Goal: Complete application form: Complete application form

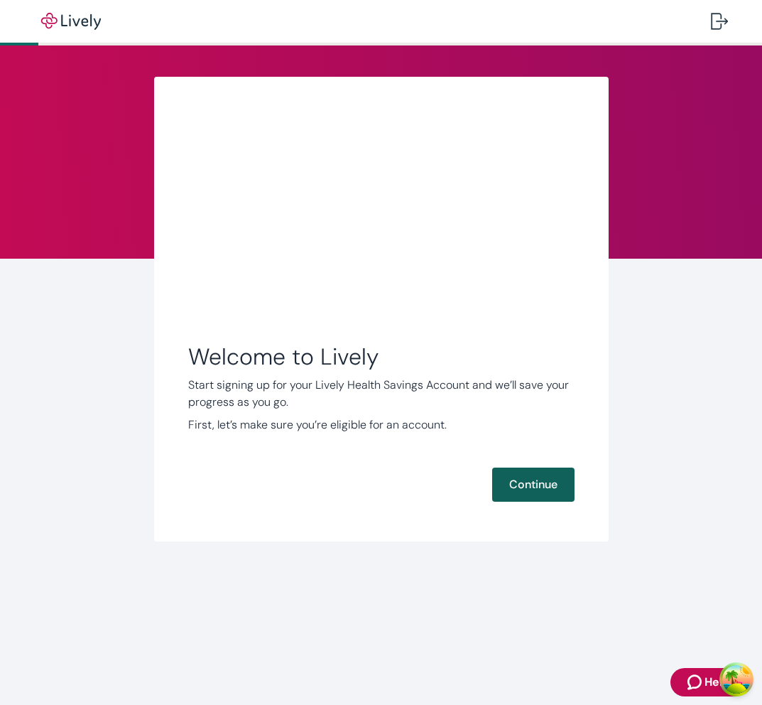
click at [548, 475] on button "Continue" at bounding box center [533, 484] width 82 height 34
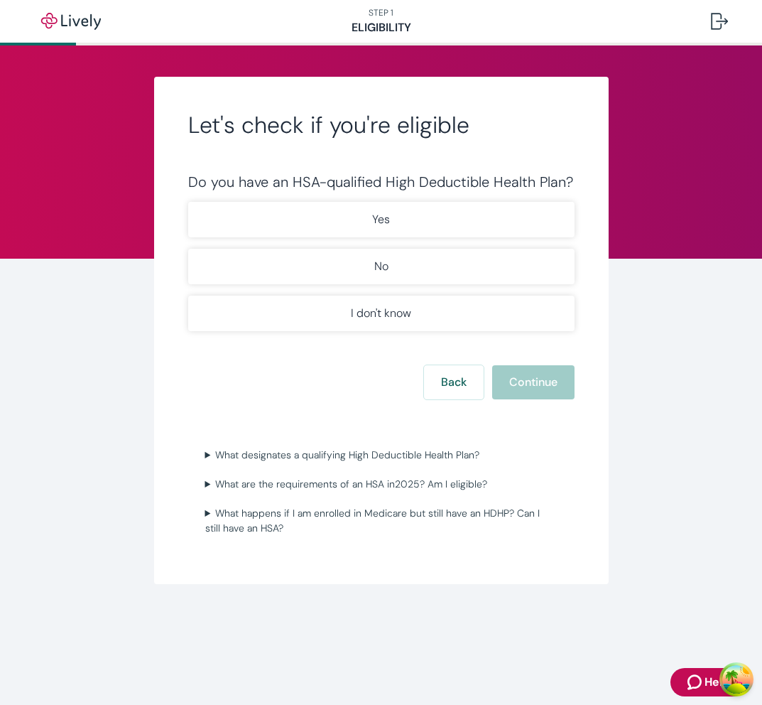
type button "Yes"
click at [188, 202] on button "Yes" at bounding box center [381, 220] width 386 height 36
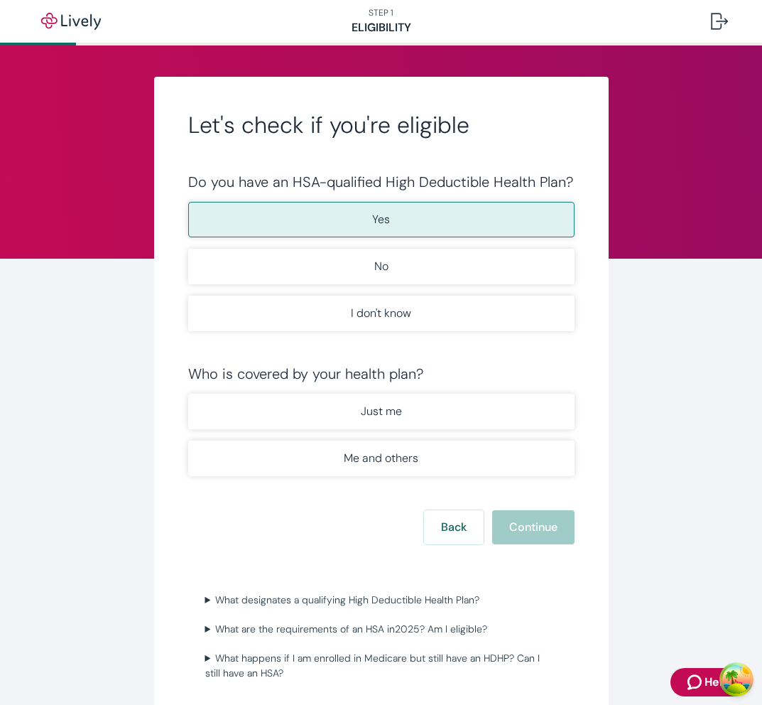
type button "No"
type button "Maybe"
type button "Individual"
click at [188, 393] on button "Just me" at bounding box center [381, 411] width 386 height 36
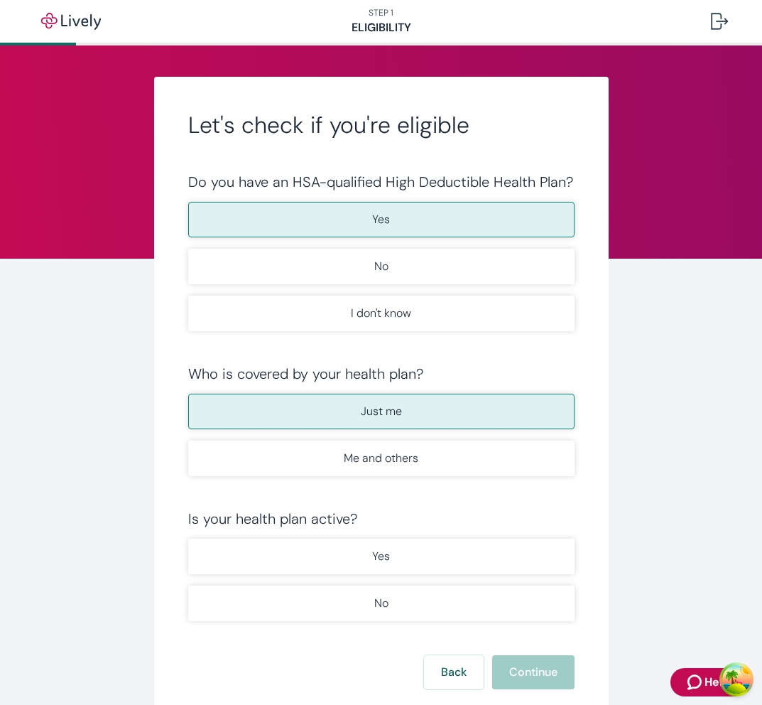
type button "Family"
type button "true"
click at [188, 538] on button "Yes" at bounding box center [381, 556] width 386 height 36
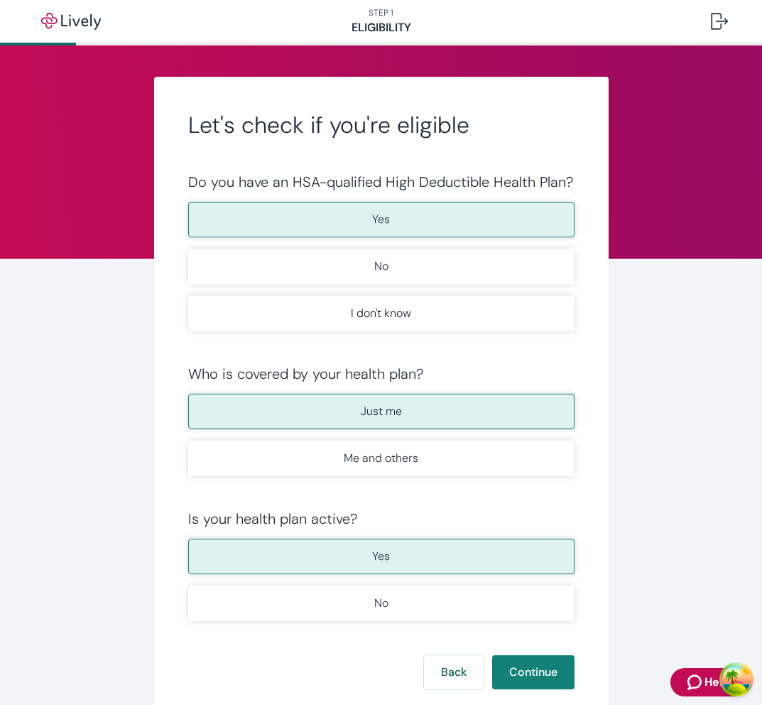
type button "false"
click at [492, 655] on button "Continue" at bounding box center [533, 672] width 82 height 34
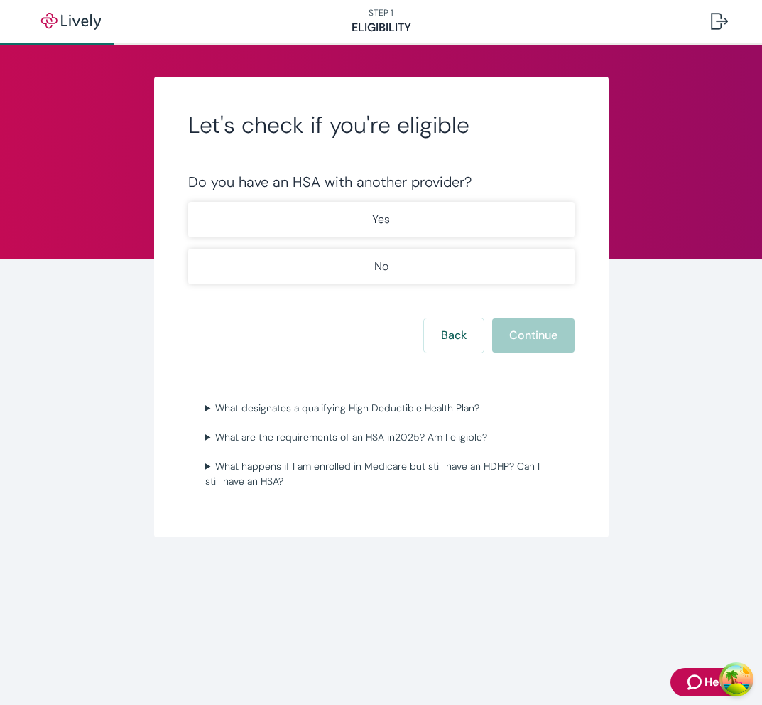
type button "true"
click at [188, 202] on button "Yes" at bounding box center [381, 220] width 386 height 36
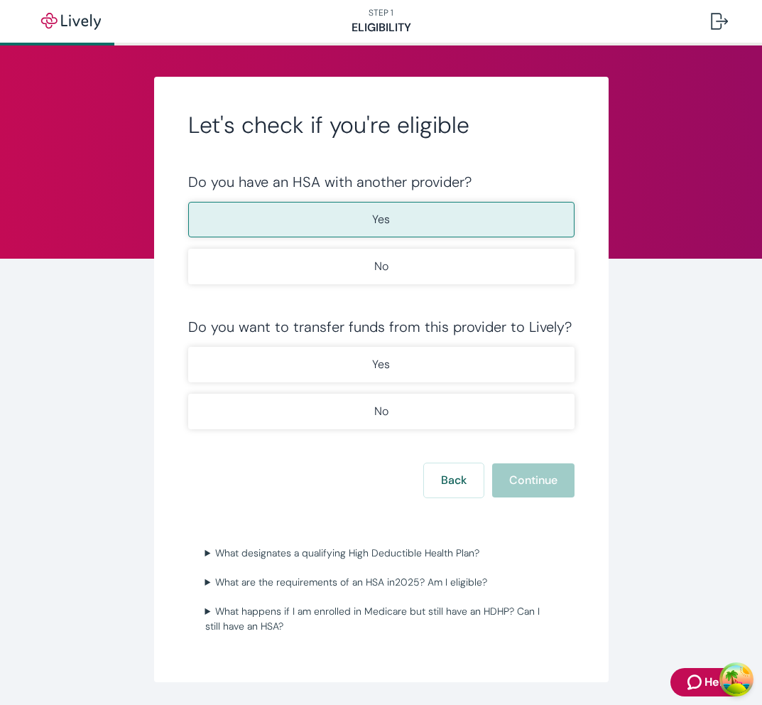
type button "false"
type button "true"
type button "false"
click at [188, 347] on button "Yes" at bounding box center [381, 365] width 386 height 36
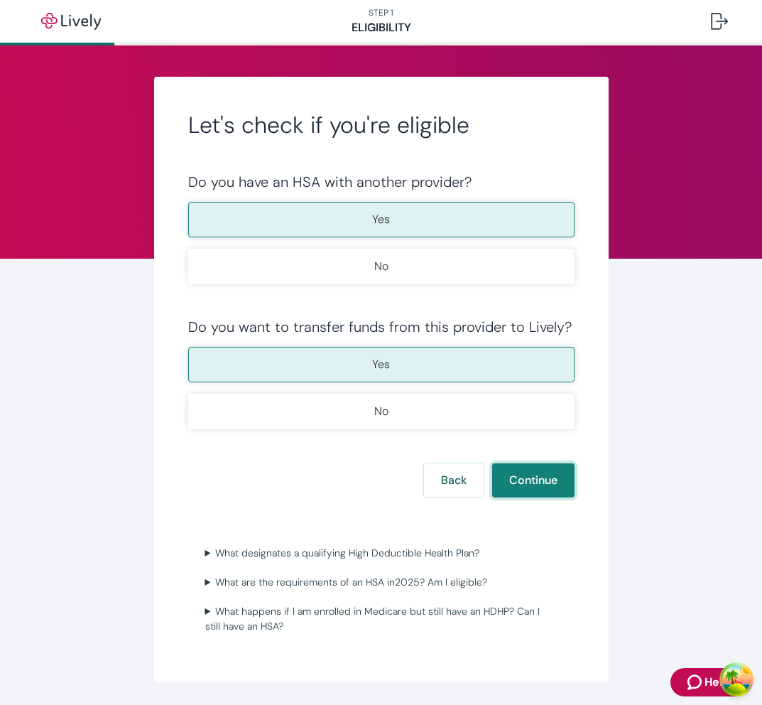
click at [492, 463] on button "Continue" at bounding box center [533, 480] width 82 height 34
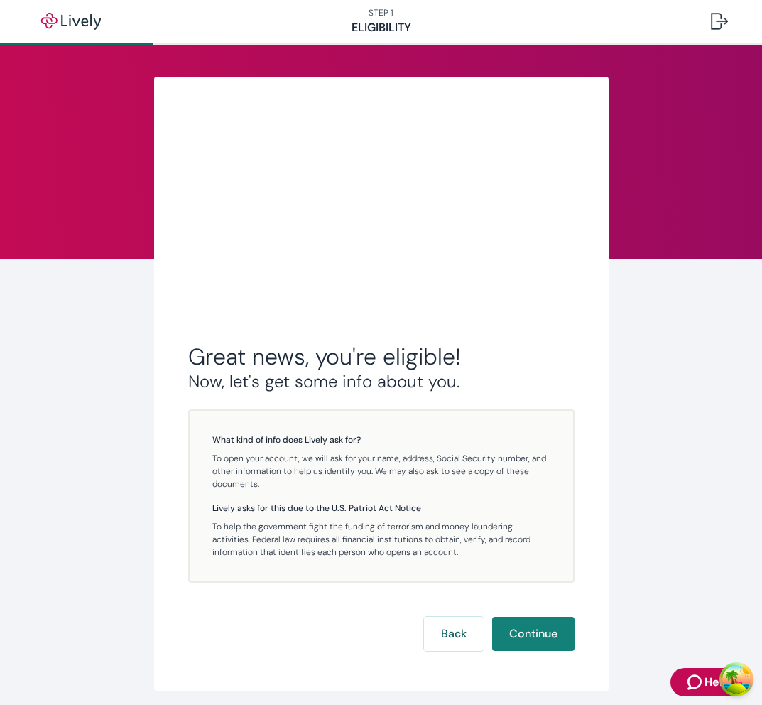
click at [492, 617] on button "Continue" at bounding box center [533, 634] width 82 height 34
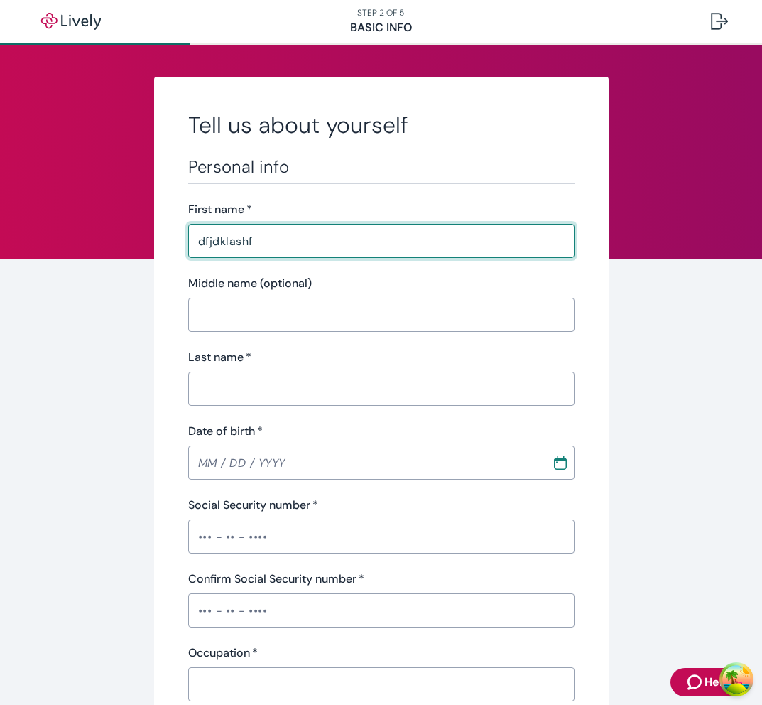
type input "dfjdklashf"
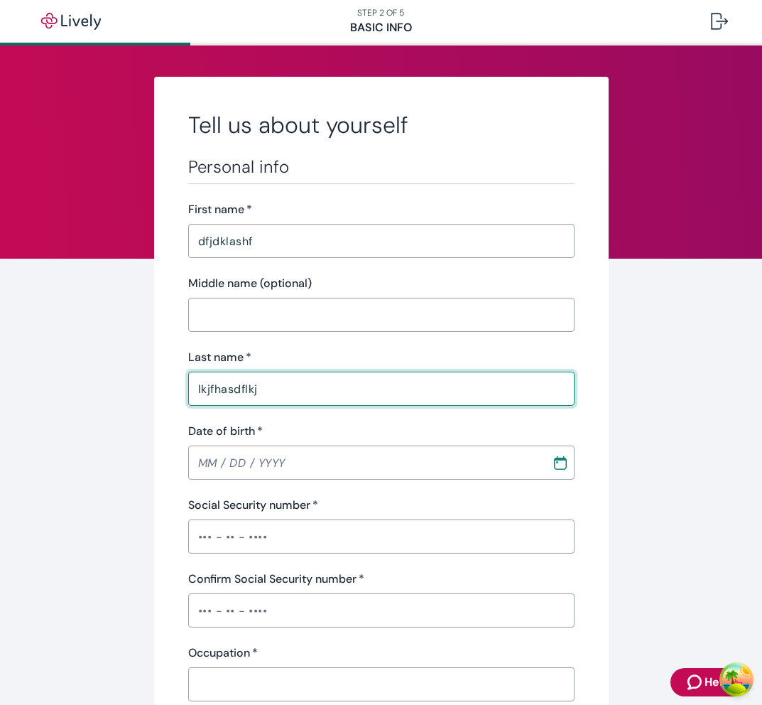
type input "lkjfhasdflkj"
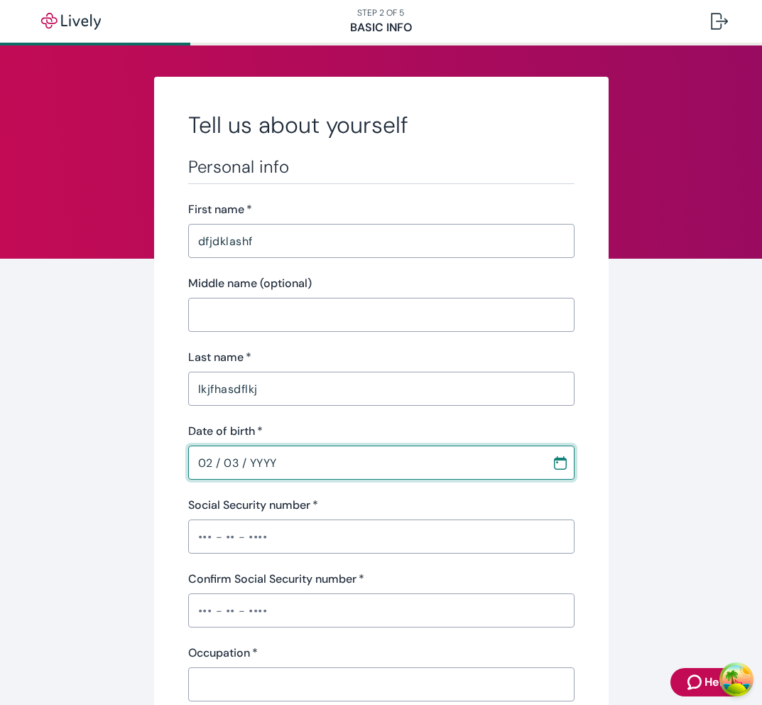
type input "02 / 03 / YYYY"
type input "02 / 03 / 1993"
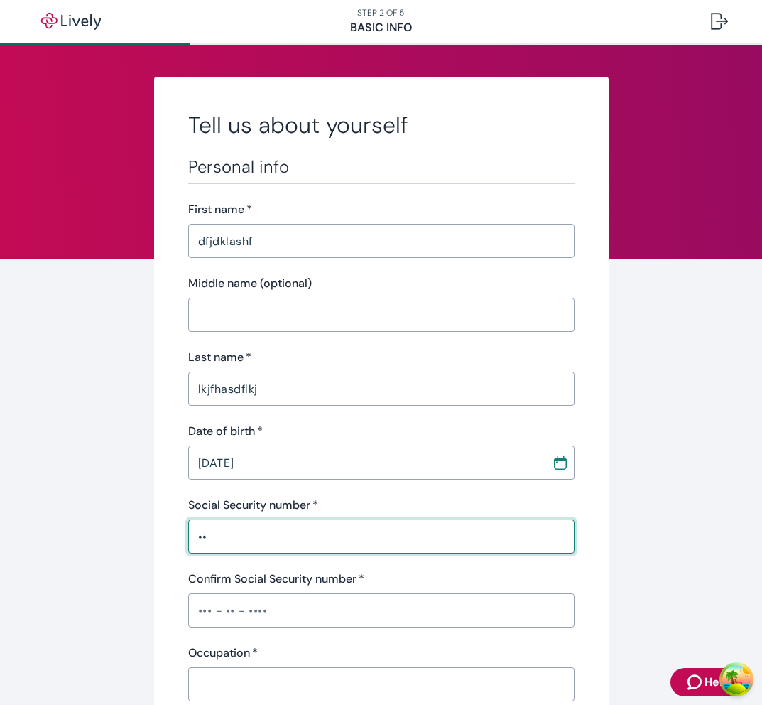
type input "•"
type input "•••-••-1111"
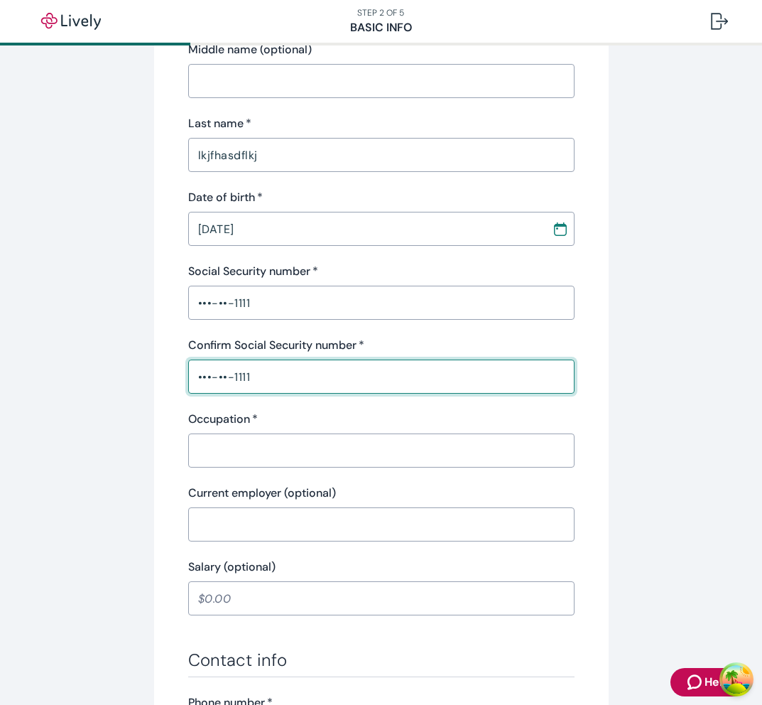
scroll to position [256, 0]
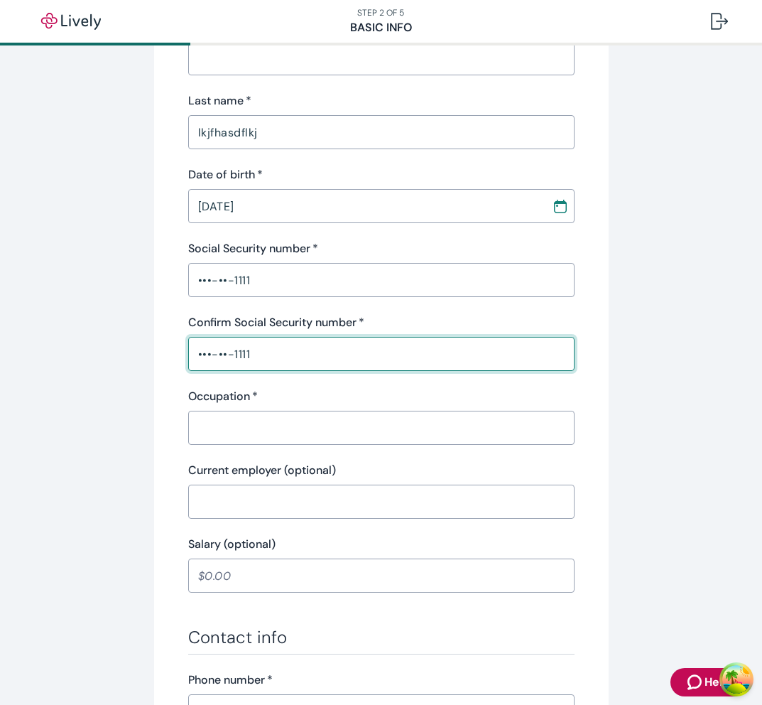
type input "•••-••-1111"
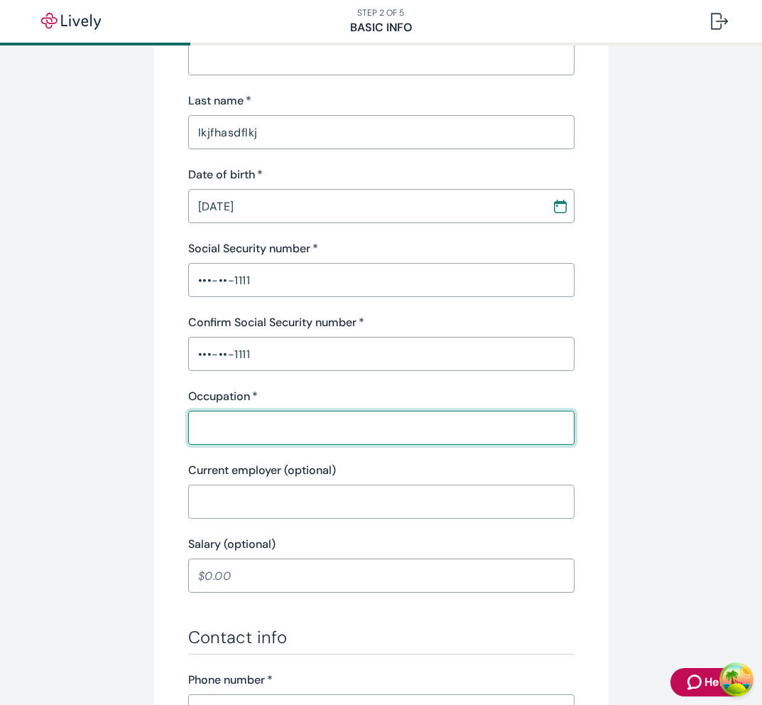
click at [464, 441] on input "Occupation   *" at bounding box center [381, 427] width 386 height 28
type input "askdfhklsafh"
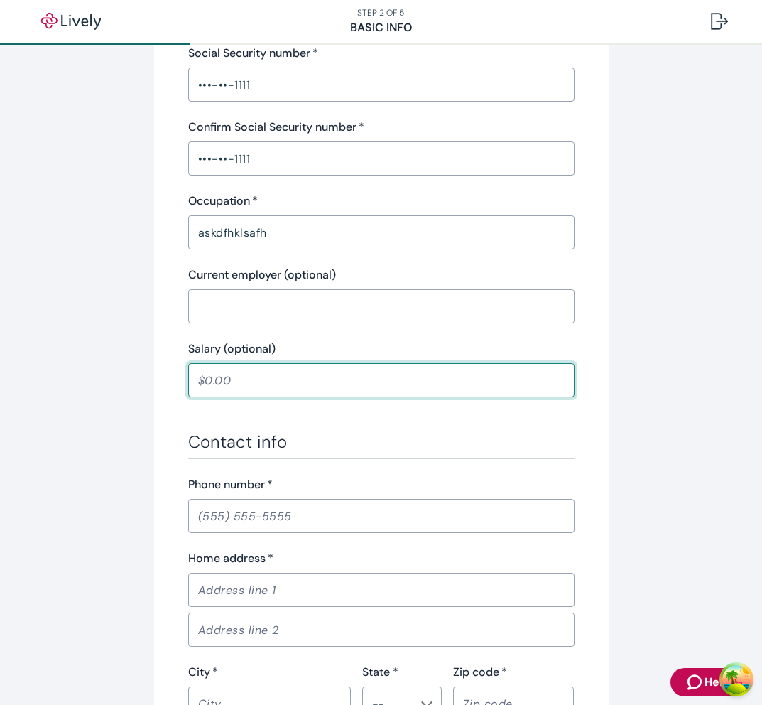
scroll to position [491, 0]
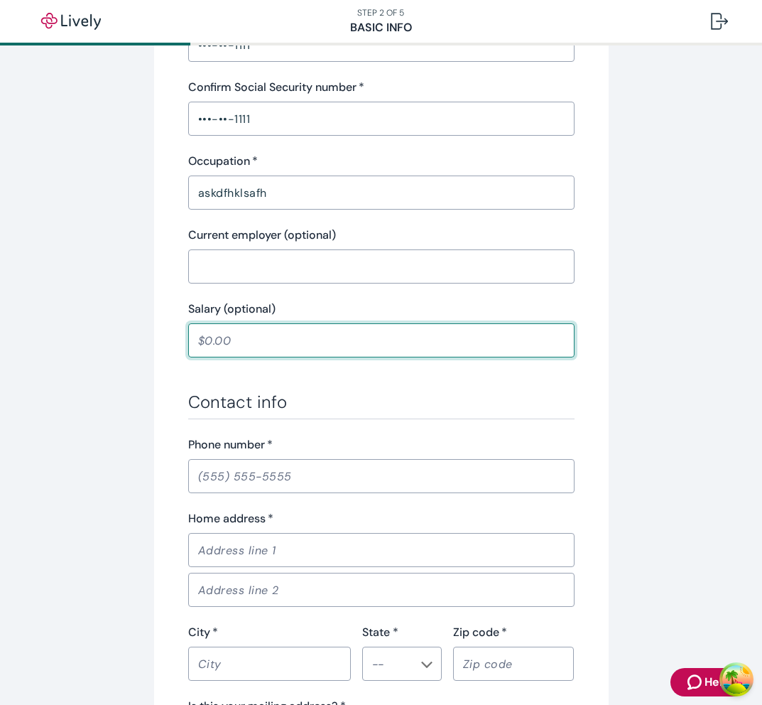
click at [407, 484] on input "Phone number   *" at bounding box center [381, 476] width 386 height 28
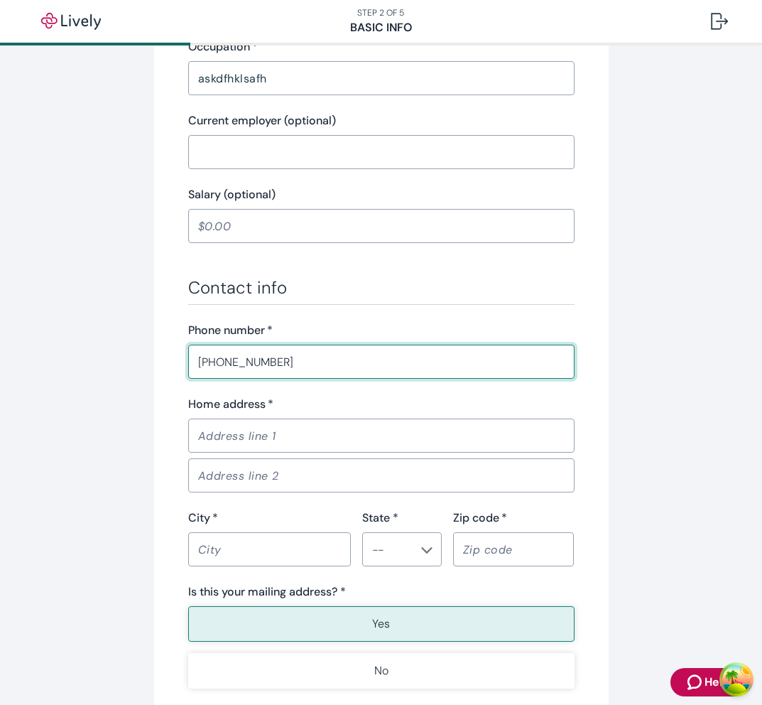
scroll to position [639, 0]
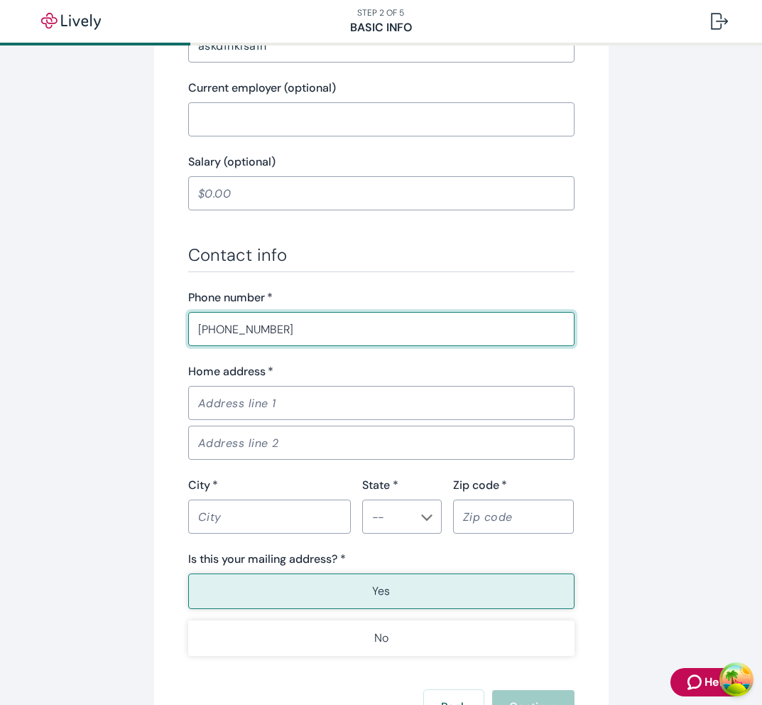
type input "(412) 789-3123"
click at [398, 401] on input "Home address   *" at bounding box center [381, 403] width 386 height 28
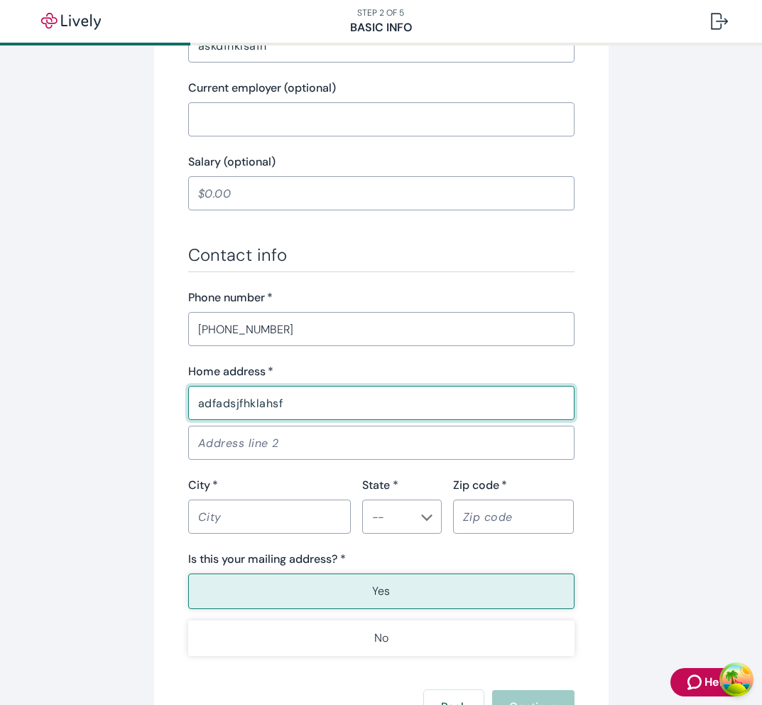
type input "adfadsjfhklahsf"
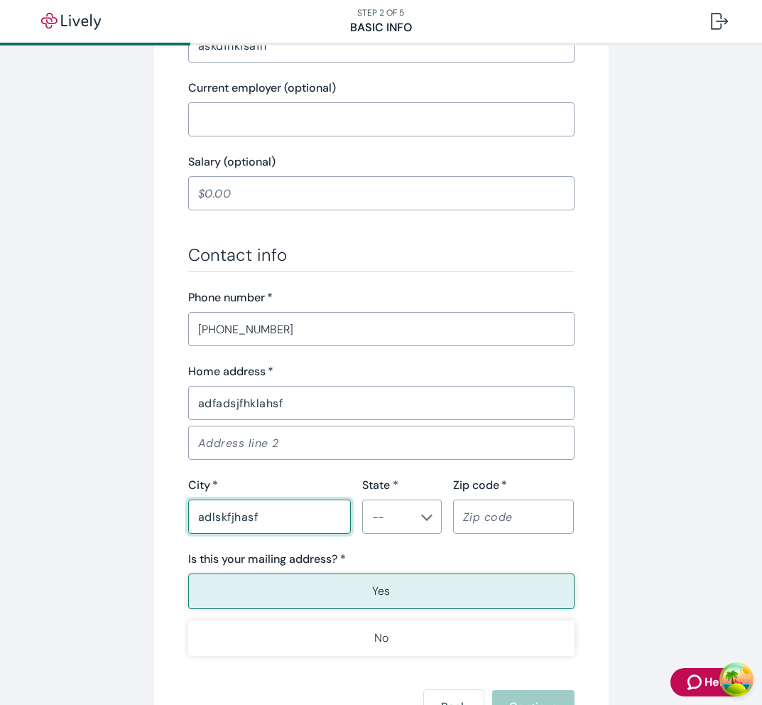
type input "adlskfjhasf"
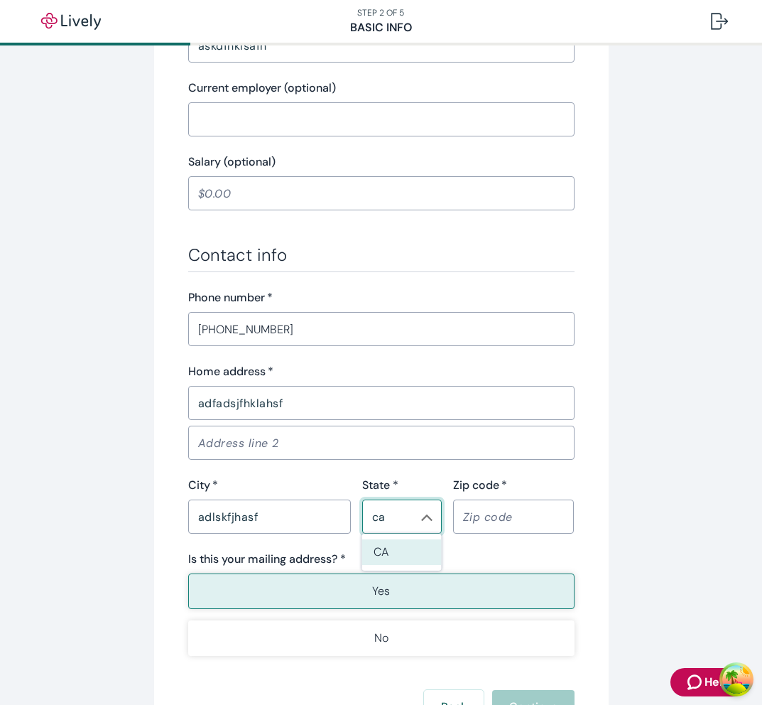
type input "CA"
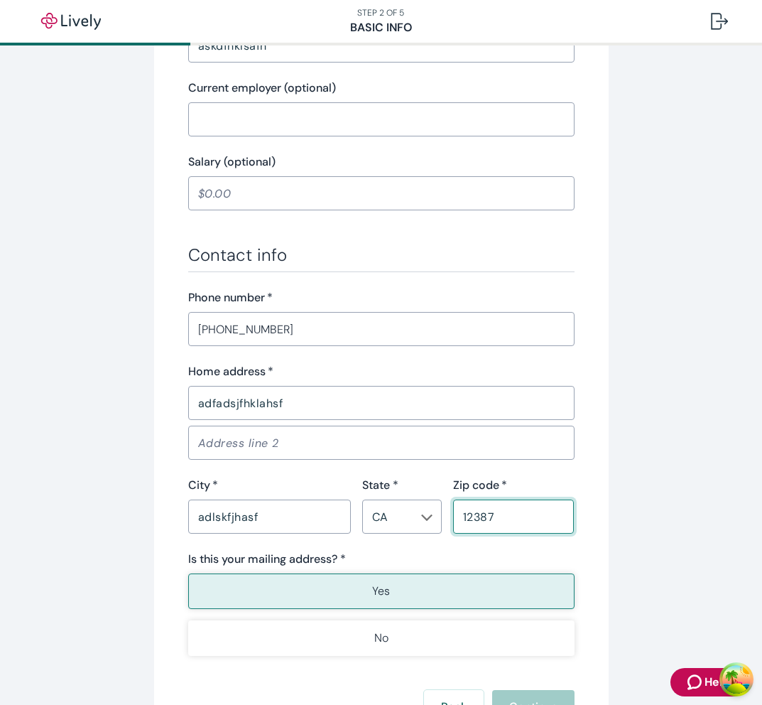
type input "12387"
type button "true"
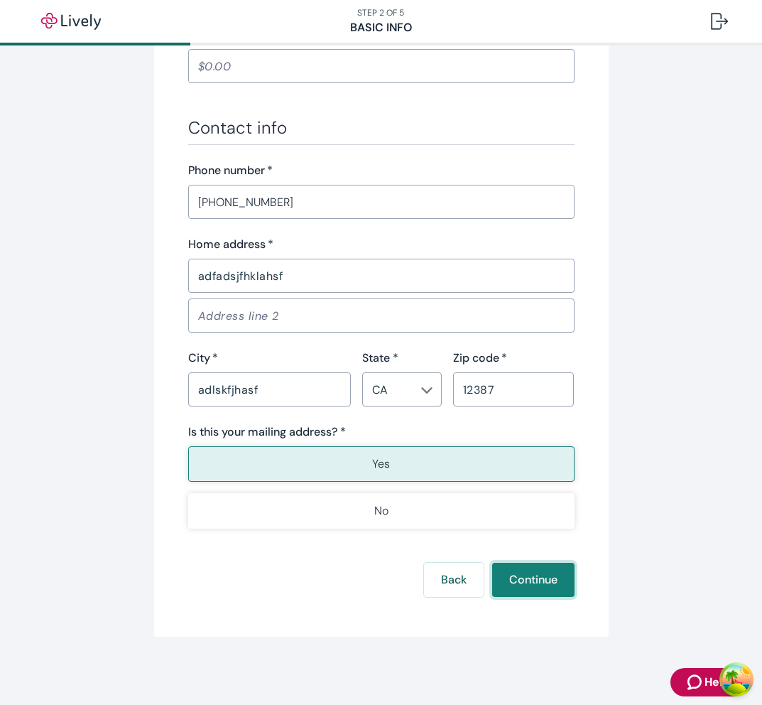
click at [506, 575] on button "Continue" at bounding box center [533, 580] width 82 height 34
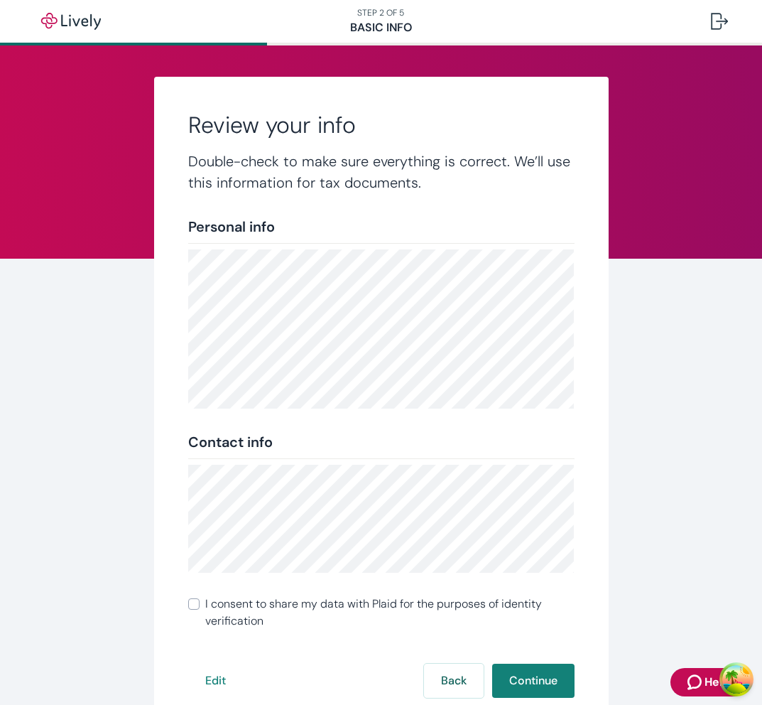
click at [366, 614] on span "I consent to share my data with Plaid for the purposes of identity verification" at bounding box center [389, 612] width 369 height 34
click at [200, 609] on input "I consent to share my data with Plaid for the purposes of identity verification" at bounding box center [193, 603] width 11 height 11
checkbox input "true"
click at [583, 695] on div "Review your info Double-check to make sure everything is correct. We’ll use thi…" at bounding box center [381, 407] width 455 height 661
click at [560, 688] on button "Continue" at bounding box center [533, 680] width 82 height 34
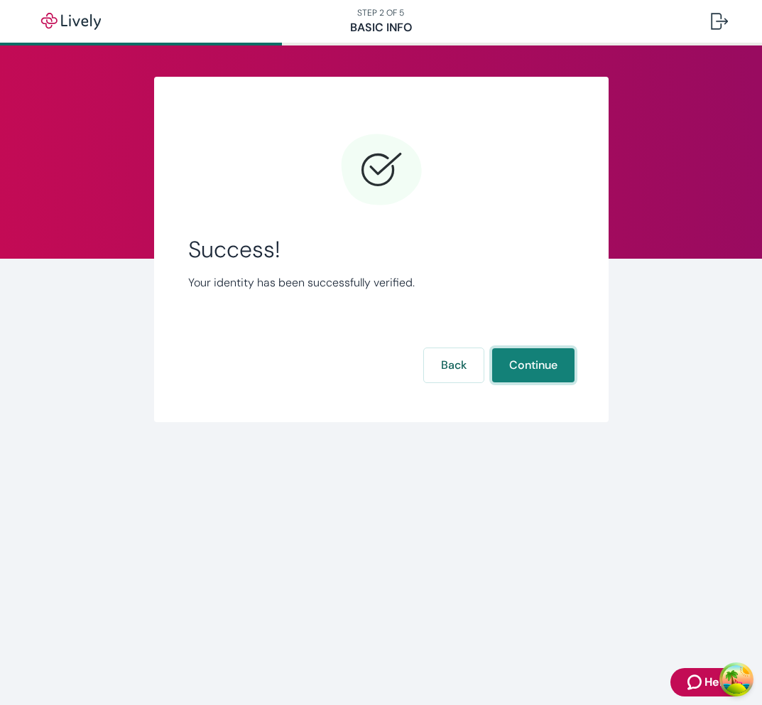
click at [543, 364] on button "Continue" at bounding box center [533, 365] width 82 height 34
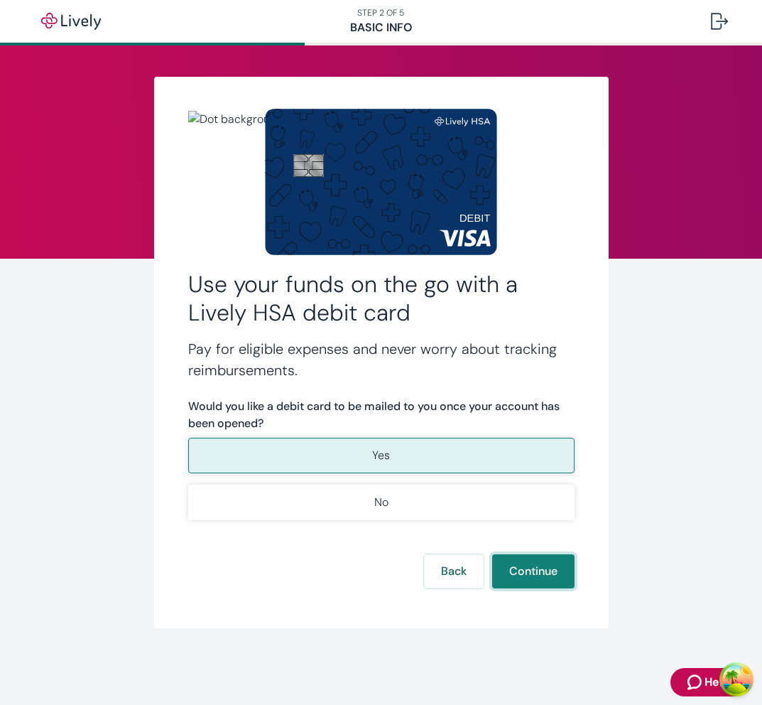
click at [529, 567] on button "Continue" at bounding box center [533, 571] width 82 height 34
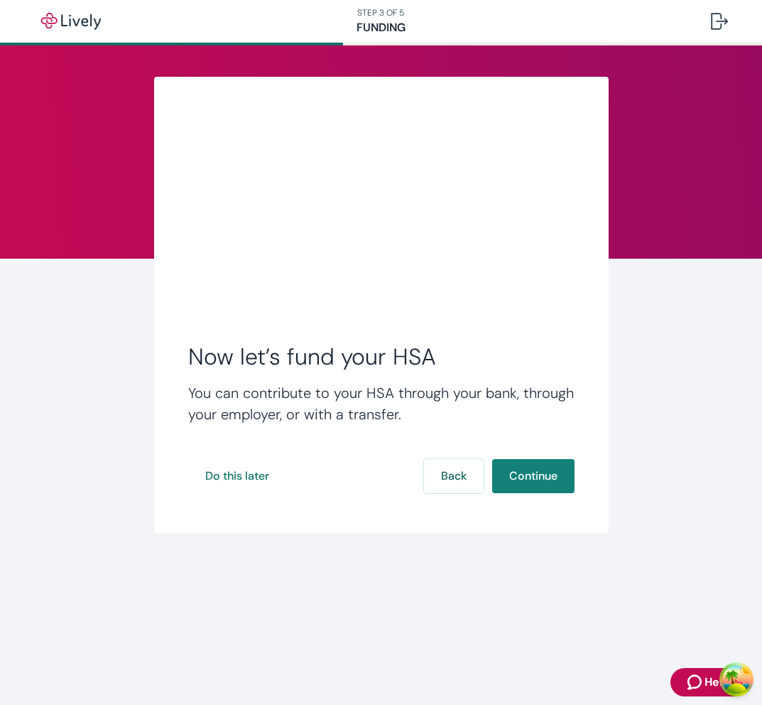
click at [492, 459] on button "Continue" at bounding box center [533, 476] width 82 height 34
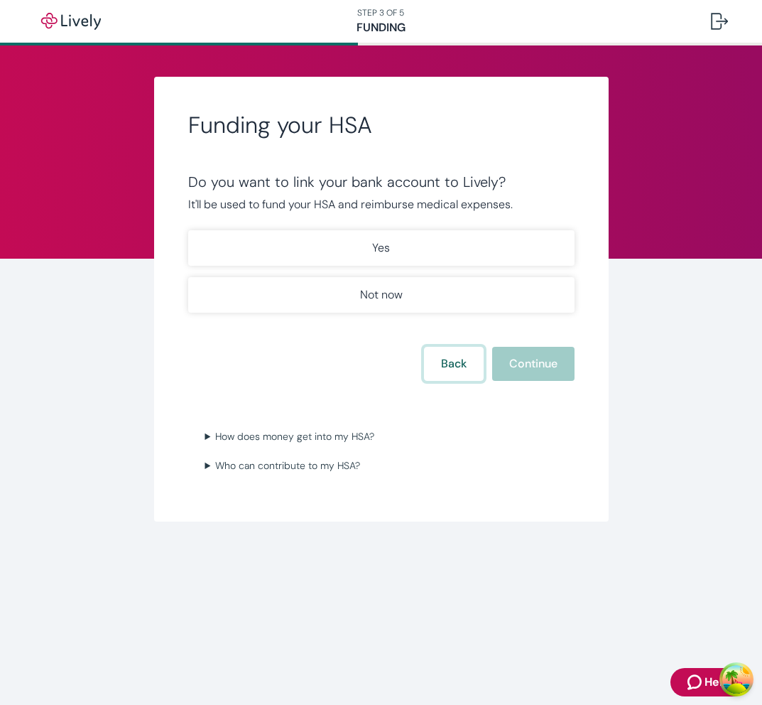
click at [465, 374] on button "Back" at bounding box center [454, 364] width 60 height 34
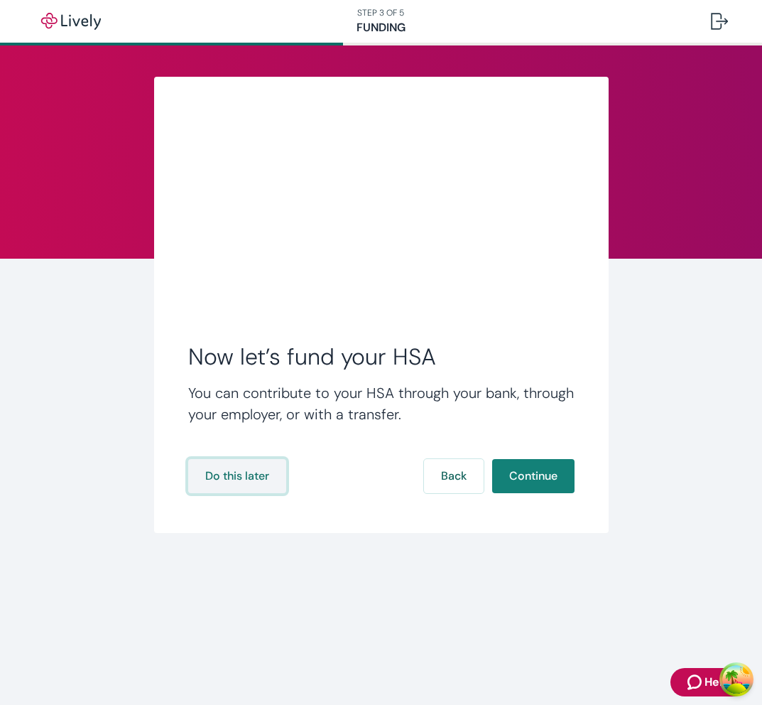
click at [239, 484] on button "Do this later" at bounding box center [237, 476] width 98 height 34
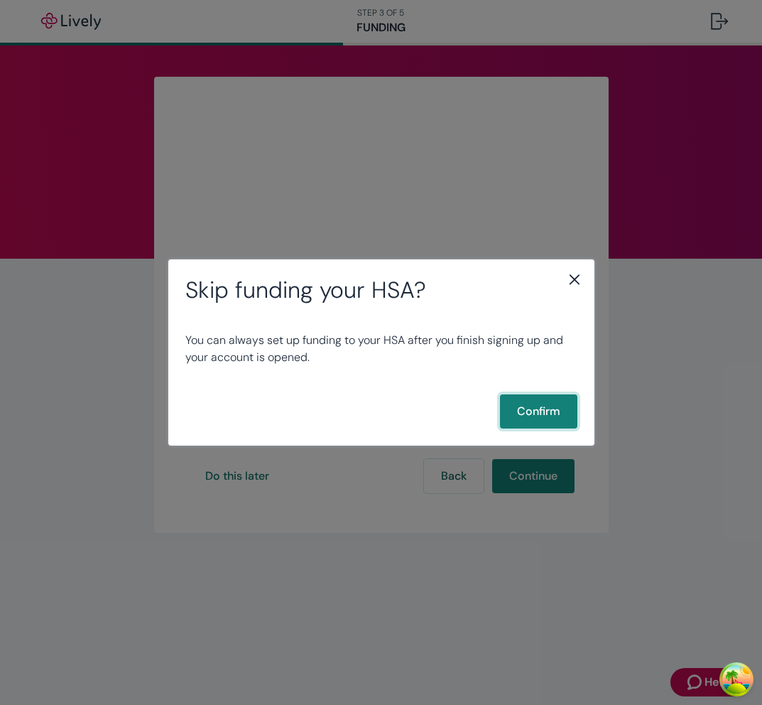
click at [541, 408] on button "Confirm" at bounding box center [538, 411] width 77 height 34
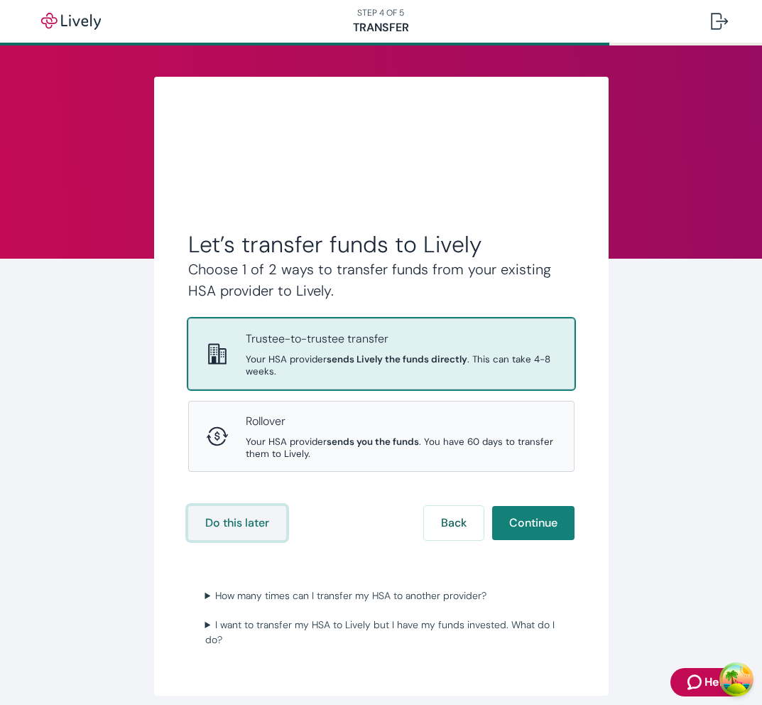
click at [250, 519] on button "Do this later" at bounding box center [237, 523] width 98 height 34
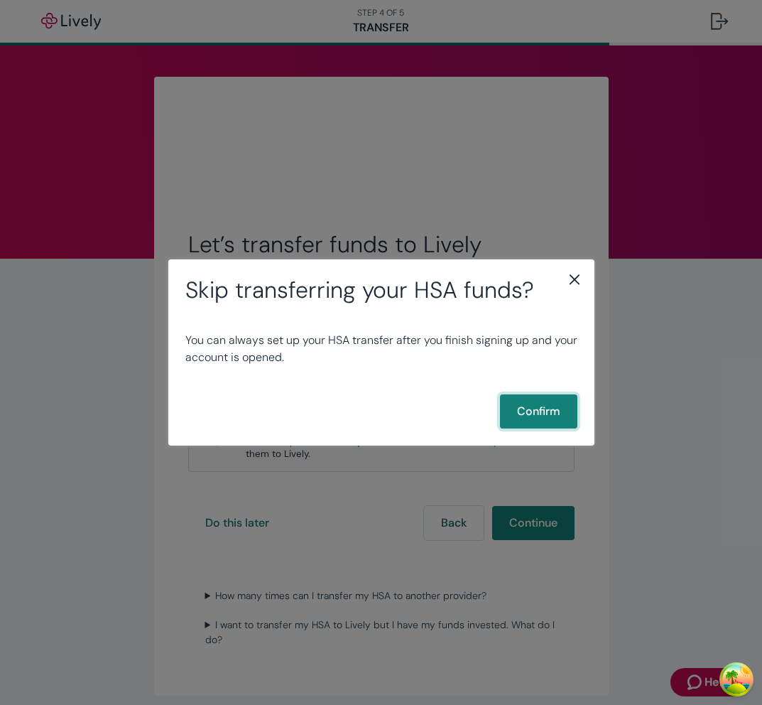
click at [540, 403] on button "Confirm" at bounding box center [538, 411] width 77 height 34
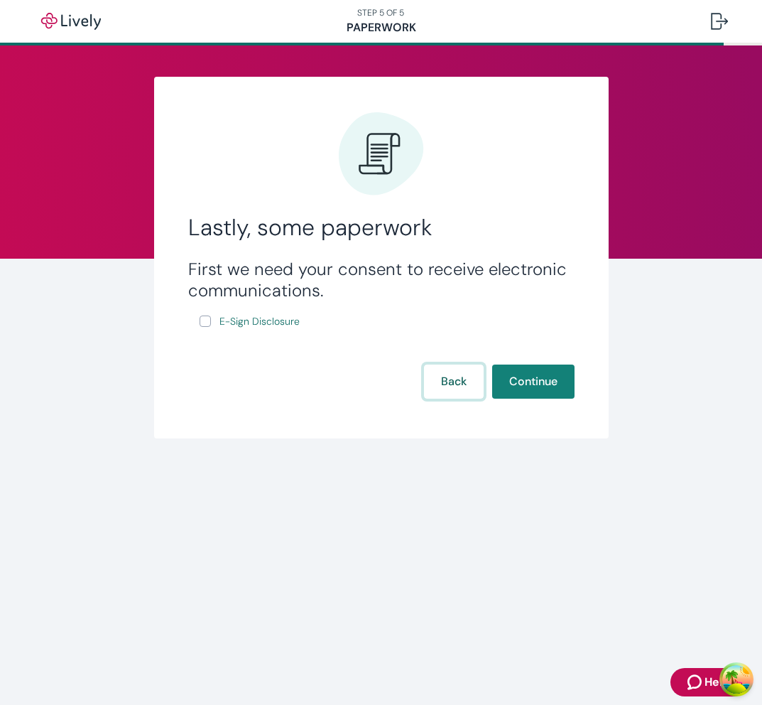
click at [436, 382] on button "Back" at bounding box center [454, 381] width 60 height 34
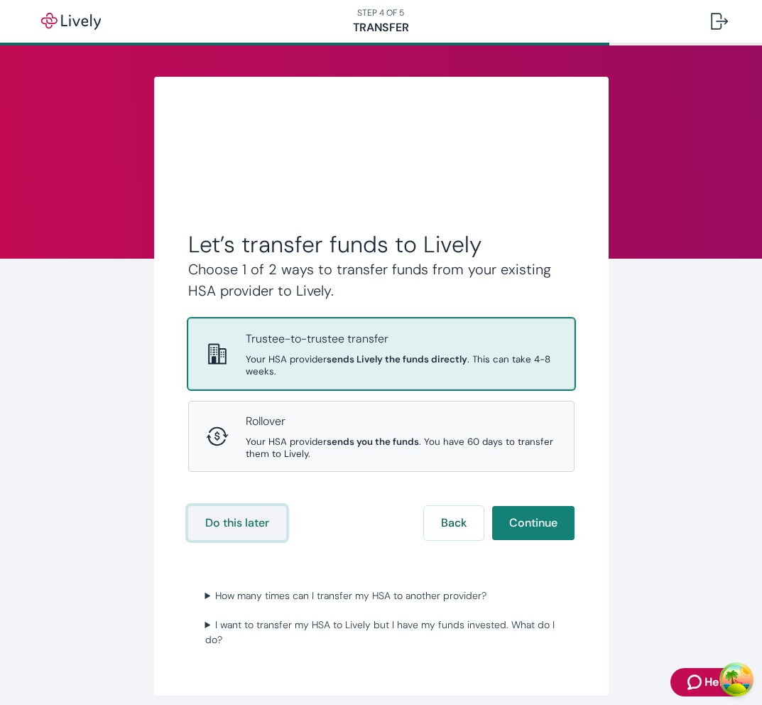
click at [261, 526] on button "Do this later" at bounding box center [237, 523] width 98 height 34
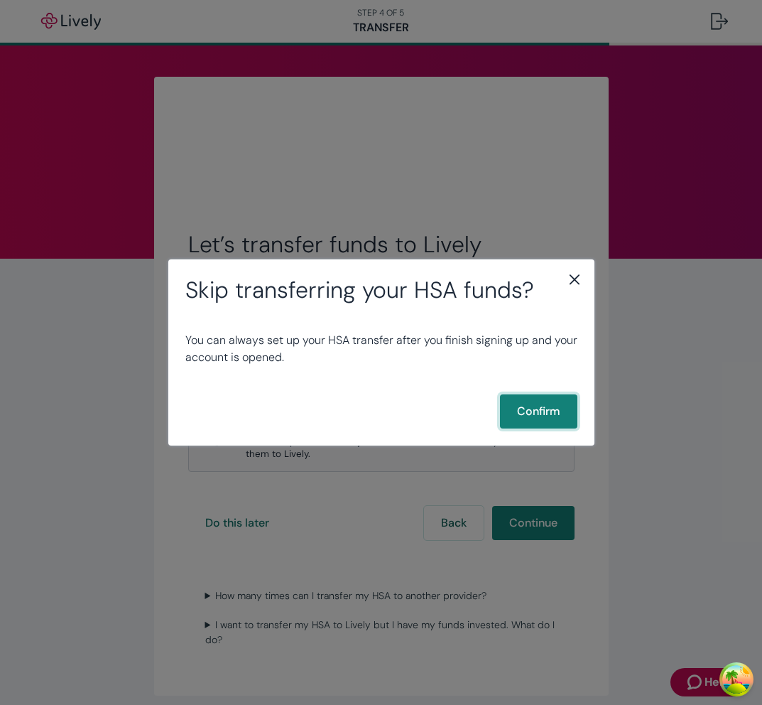
click at [567, 425] on button "Confirm" at bounding box center [538, 411] width 77 height 34
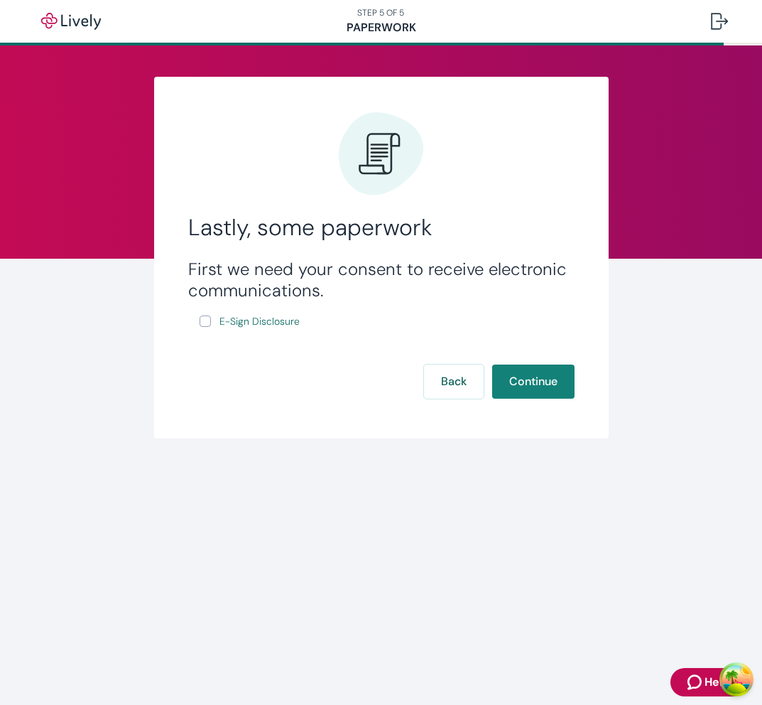
click at [465, 402] on div "Lastly, some paperwork First we need your consent to receive electronic communi…" at bounding box center [381, 258] width 455 height 362
click at [462, 392] on button "Back" at bounding box center [454, 381] width 60 height 34
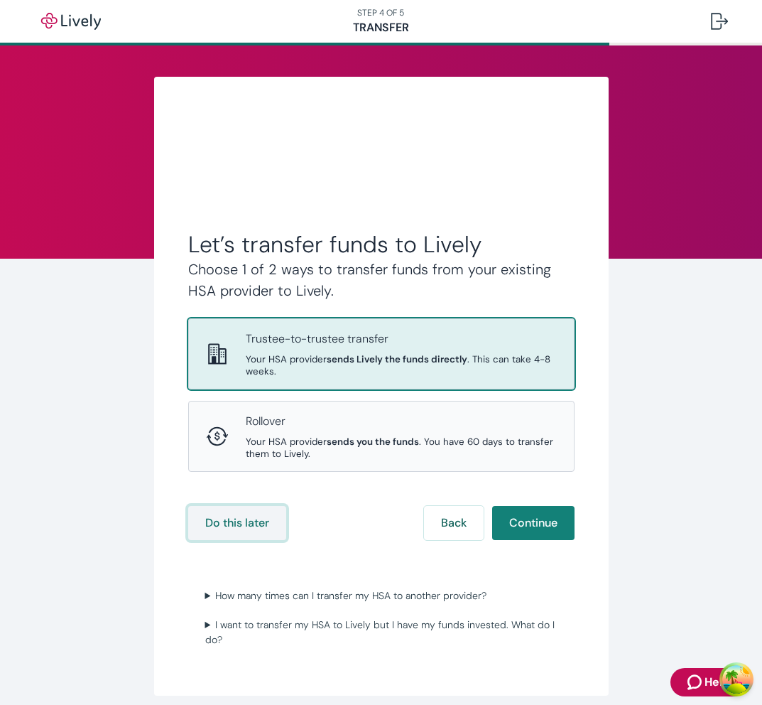
click at [244, 521] on button "Do this later" at bounding box center [237, 523] width 98 height 34
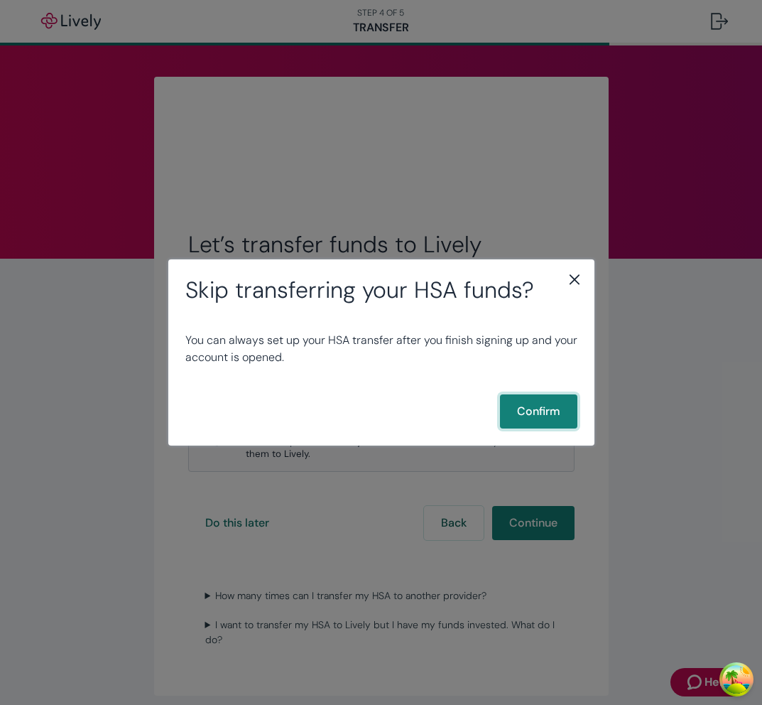
click at [517, 420] on button "Confirm" at bounding box center [538, 411] width 77 height 34
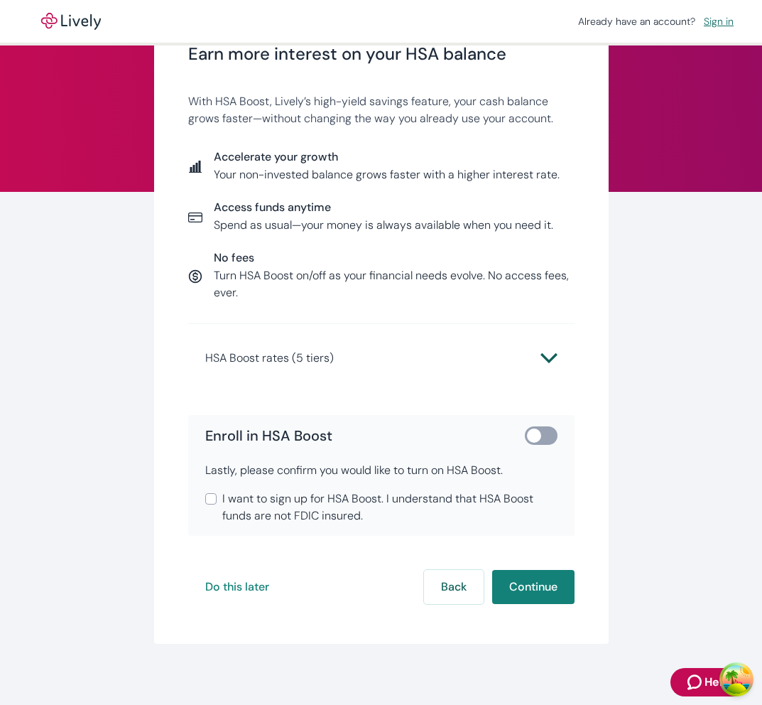
scroll to position [74, 0]
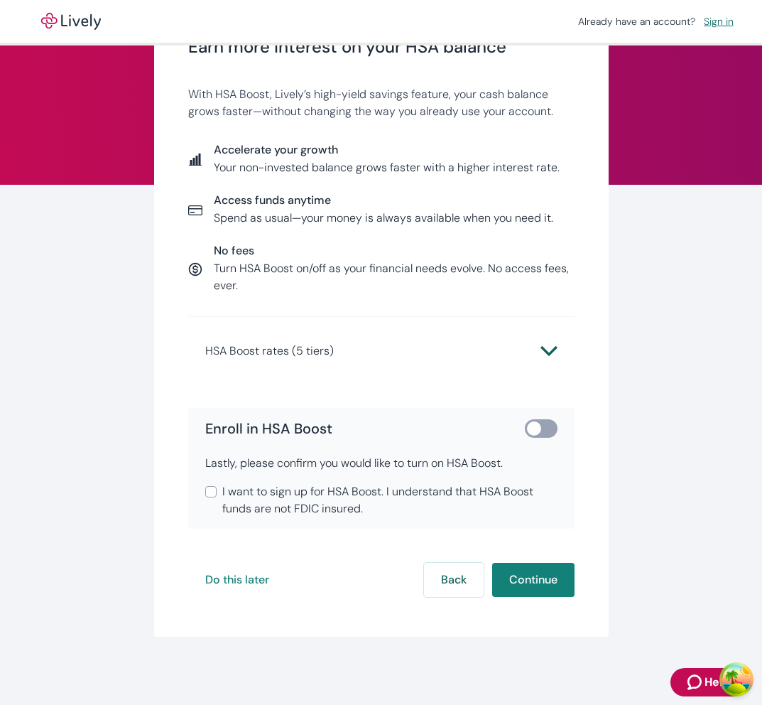
click at [449, 342] on span "HSA Boost rates (5 tiers)" at bounding box center [372, 350] width 335 height 17
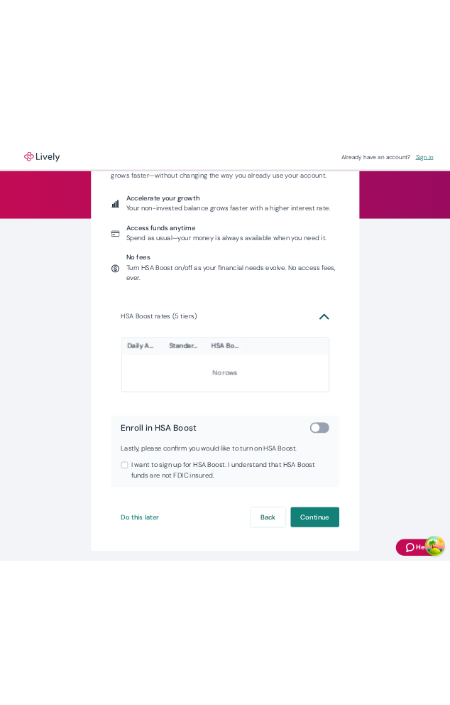
scroll to position [161, 0]
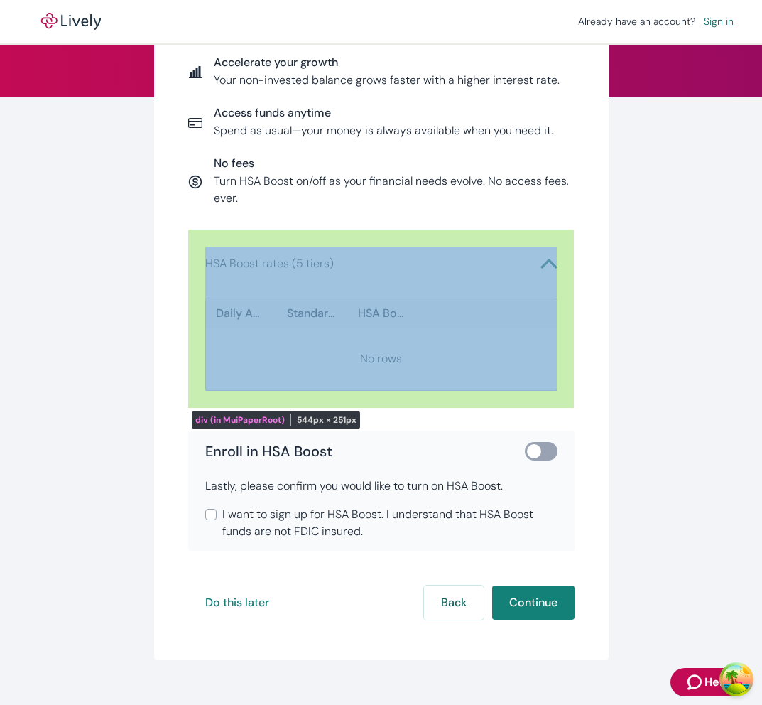
click at [501, 238] on div "HSA Boost rates (5 tiers) Daily Account Balance Standard Rate HSA Boost Rate No…" at bounding box center [381, 318] width 386 height 178
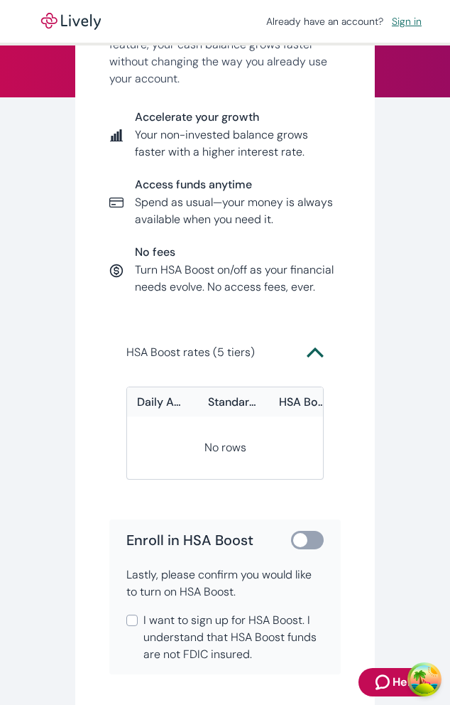
click at [411, 228] on div "Earn more interest on your HSA balance With HSA Boost, Lively’s high-yield savi…" at bounding box center [225, 357] width 450 height 884
click at [432, 494] on div "Earn more interest on your HSA balance With HSA Boost, Lively’s high-yield savi…" at bounding box center [225, 357] width 450 height 884
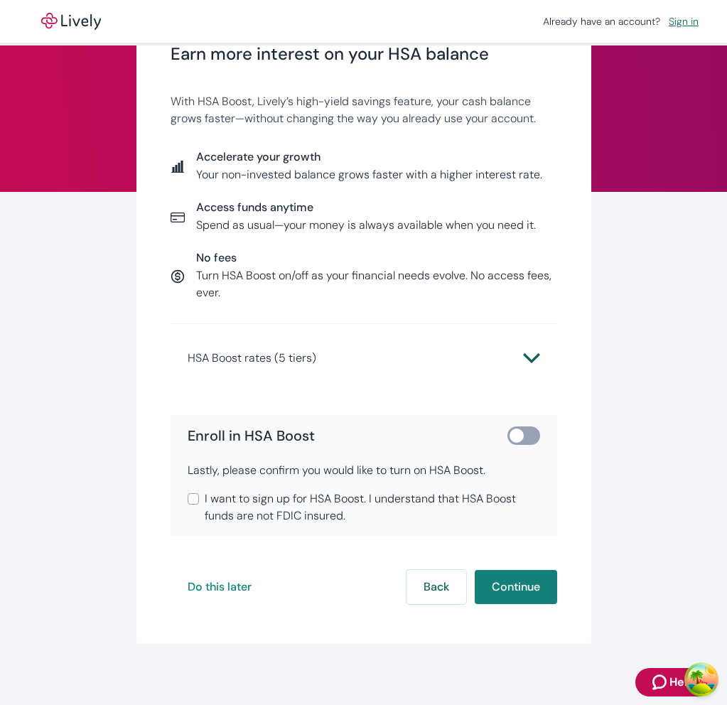
scroll to position [74, 0]
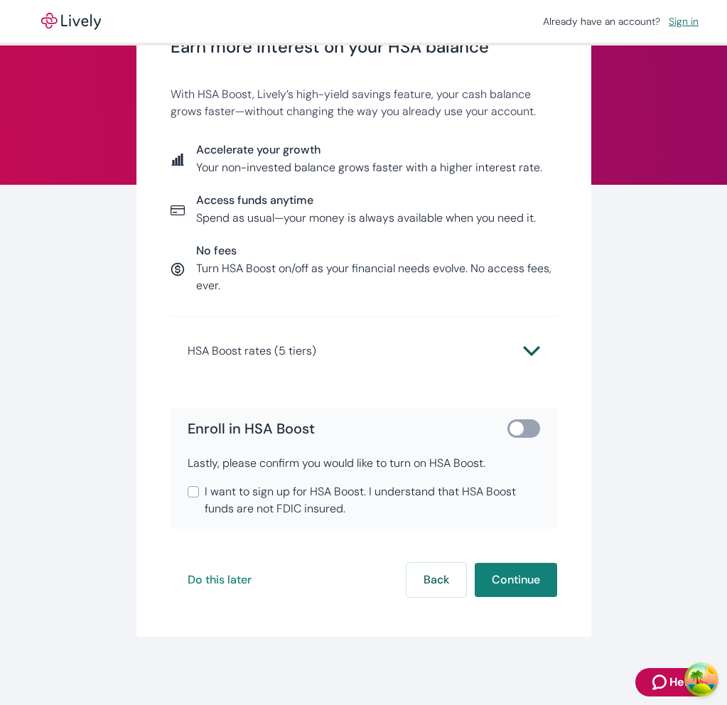
click at [324, 350] on span "HSA Boost rates (5 tiers)" at bounding box center [355, 350] width 335 height 17
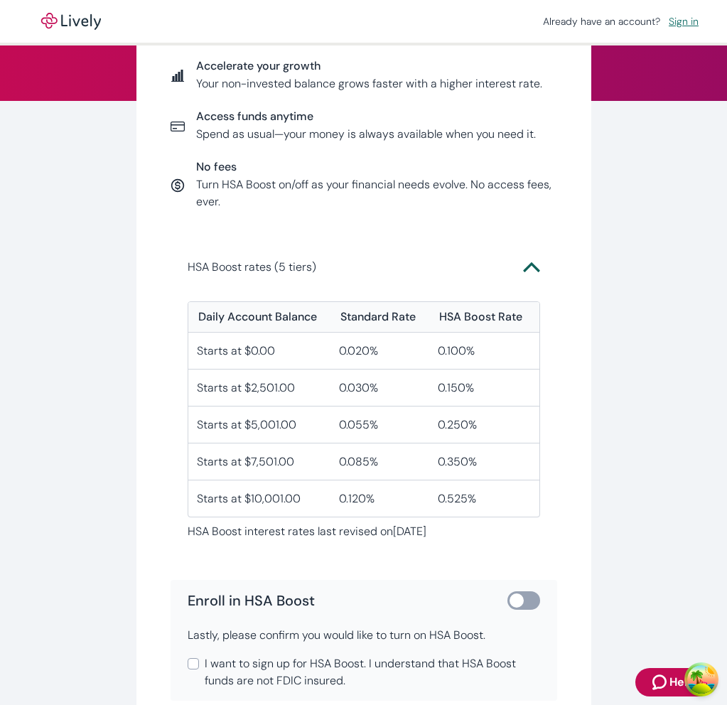
scroll to position [163, 0]
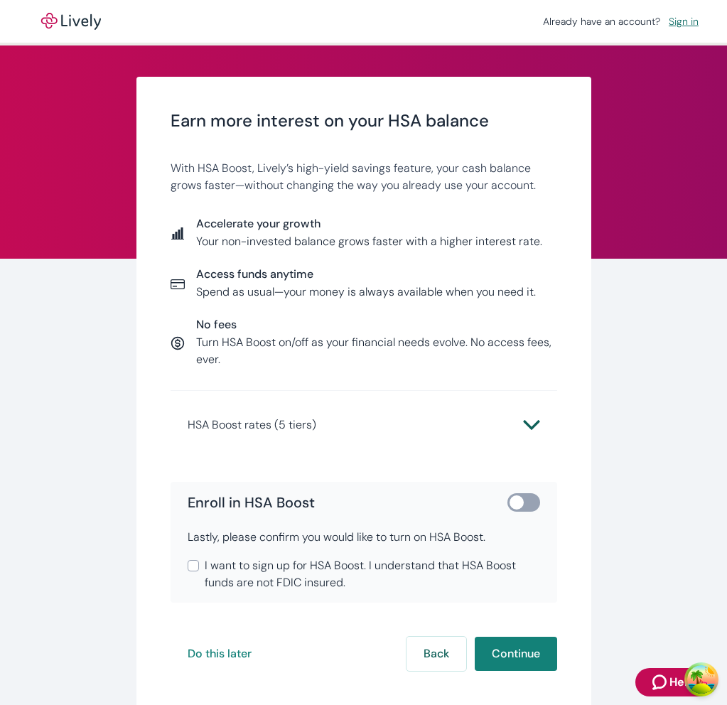
click at [289, 419] on p "HSA Boost rates (5 tiers)" at bounding box center [252, 424] width 129 height 17
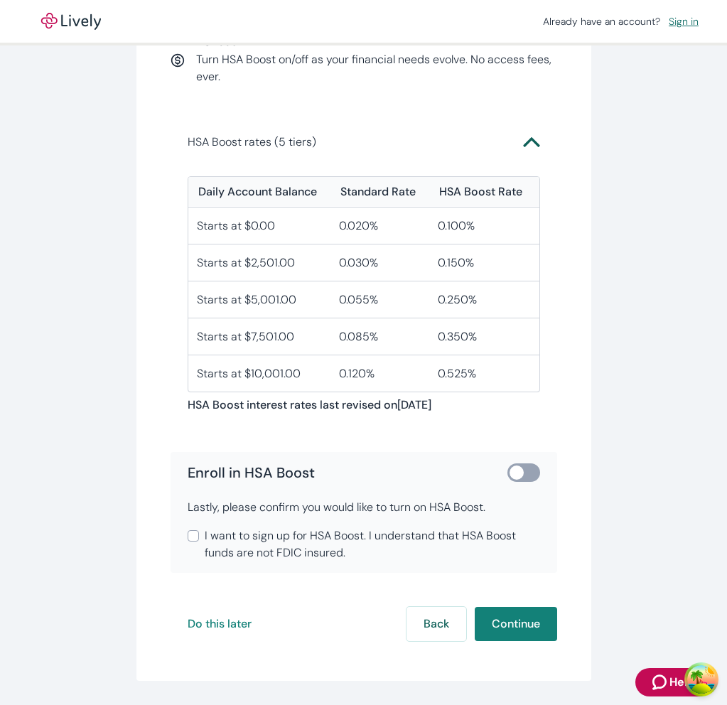
scroll to position [302, 0]
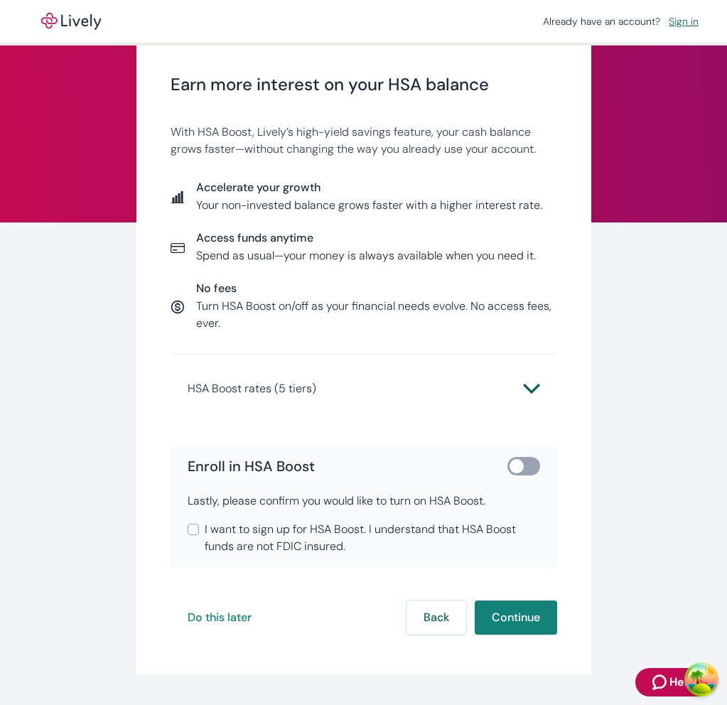
scroll to position [74, 0]
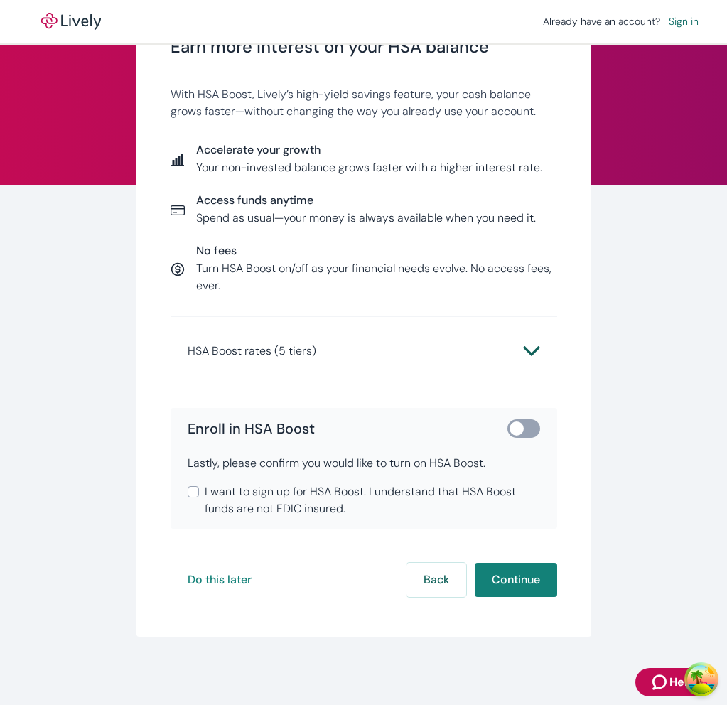
click at [403, 360] on button "HSA Boost rates (5 tiers)" at bounding box center [364, 351] width 352 height 34
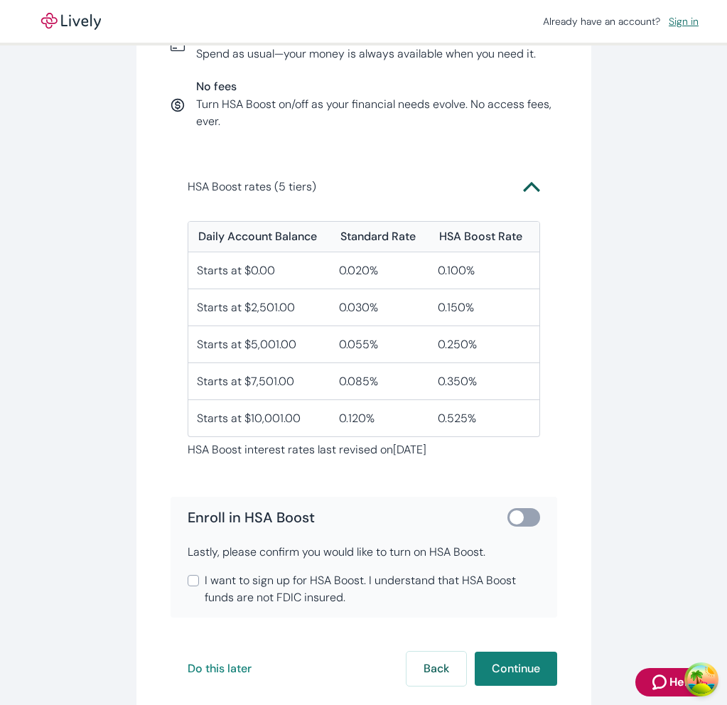
scroll to position [249, 0]
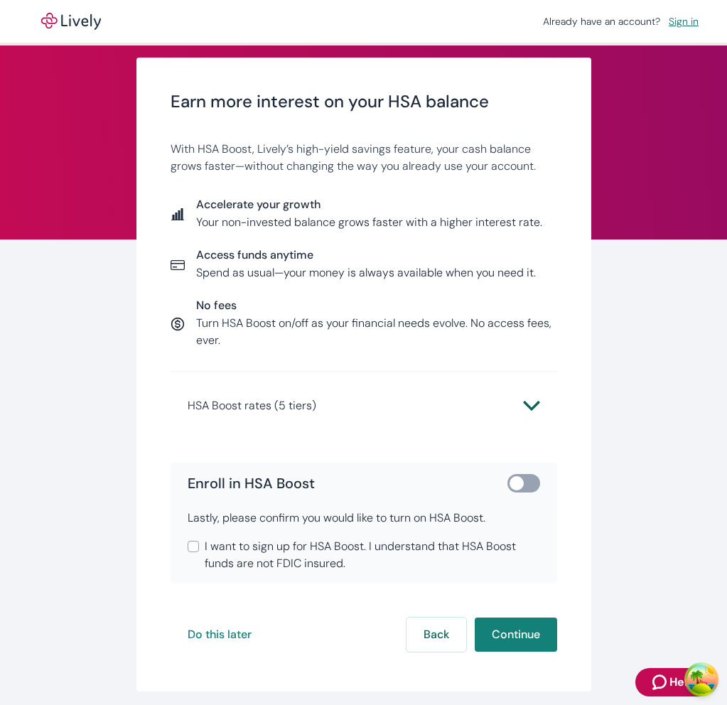
click at [396, 412] on span "HSA Boost rates (5 tiers)" at bounding box center [355, 405] width 335 height 17
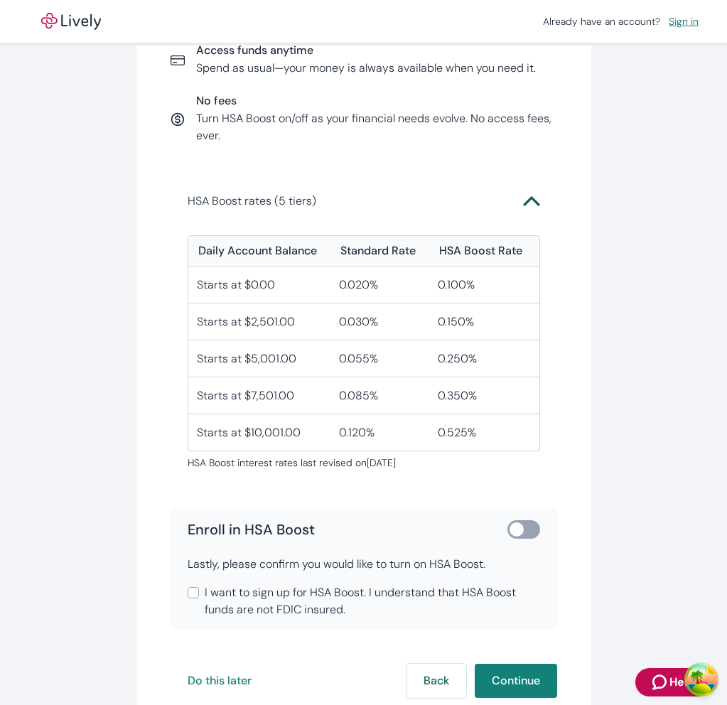
scroll to position [234, 0]
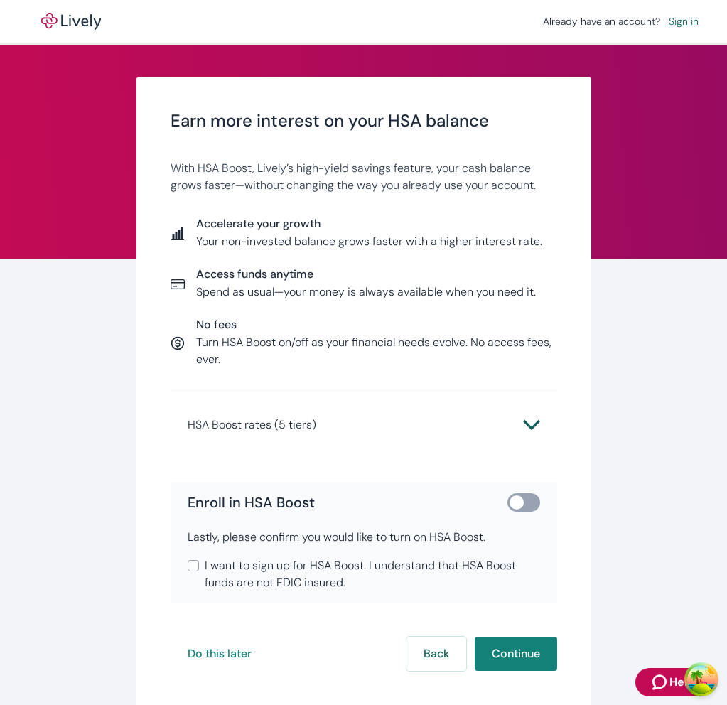
click at [326, 426] on span "HSA Boost rates (5 tiers)" at bounding box center [355, 424] width 335 height 17
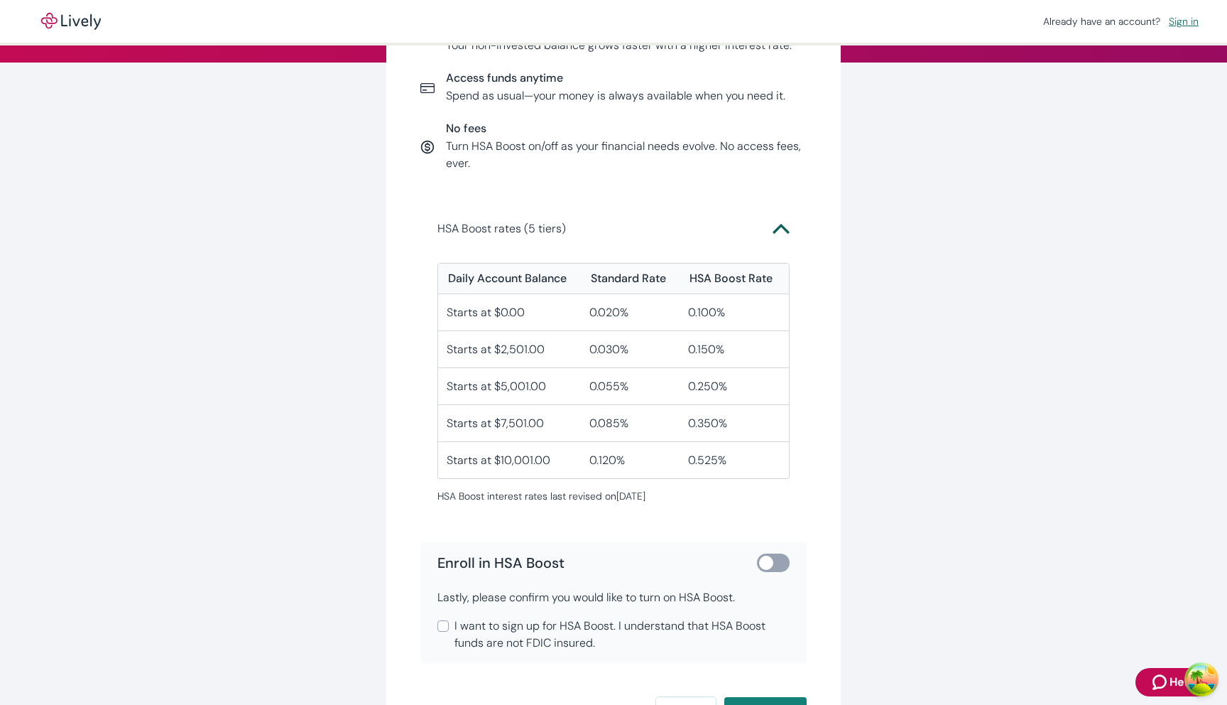
scroll to position [222, 0]
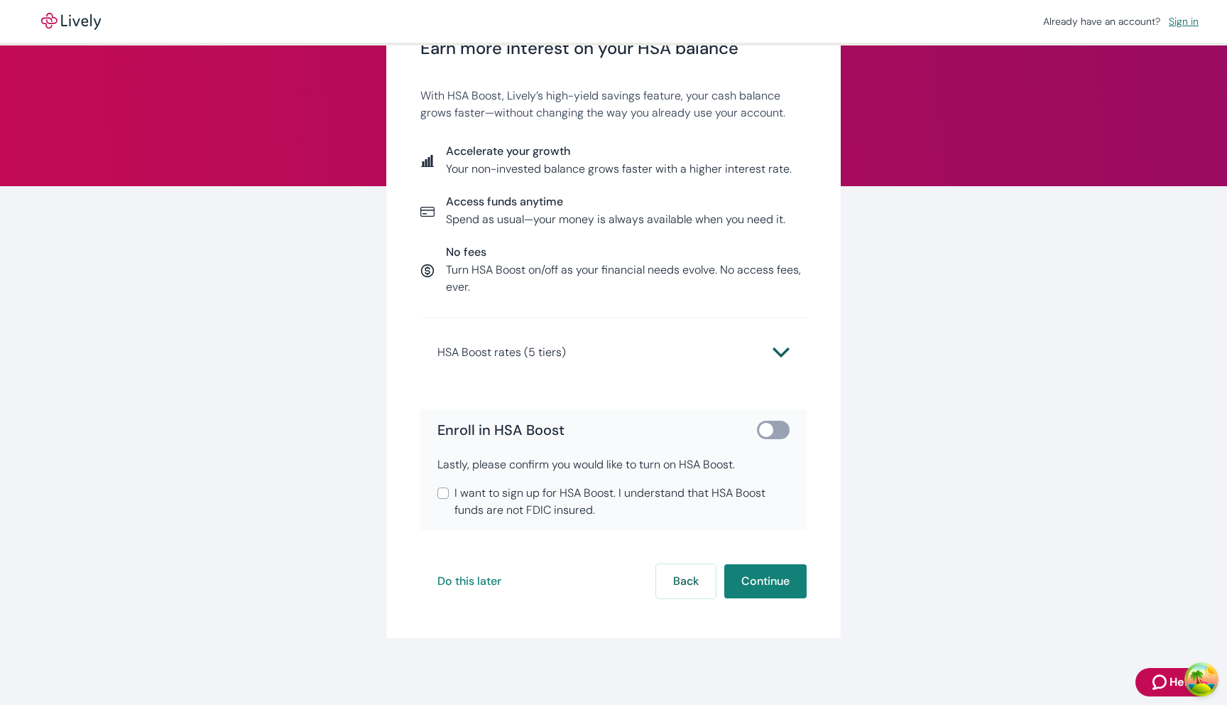
scroll to position [74, 0]
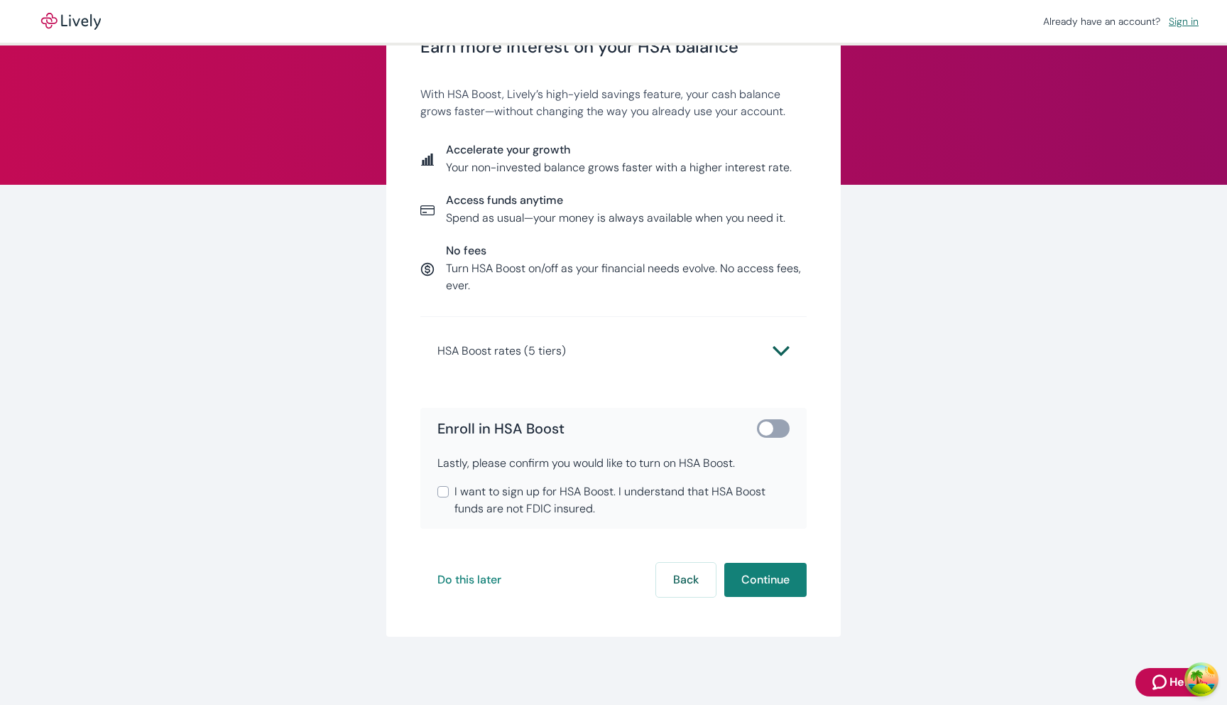
click at [756, 353] on span "HSA Boost rates (5 tiers)" at bounding box center [605, 350] width 335 height 17
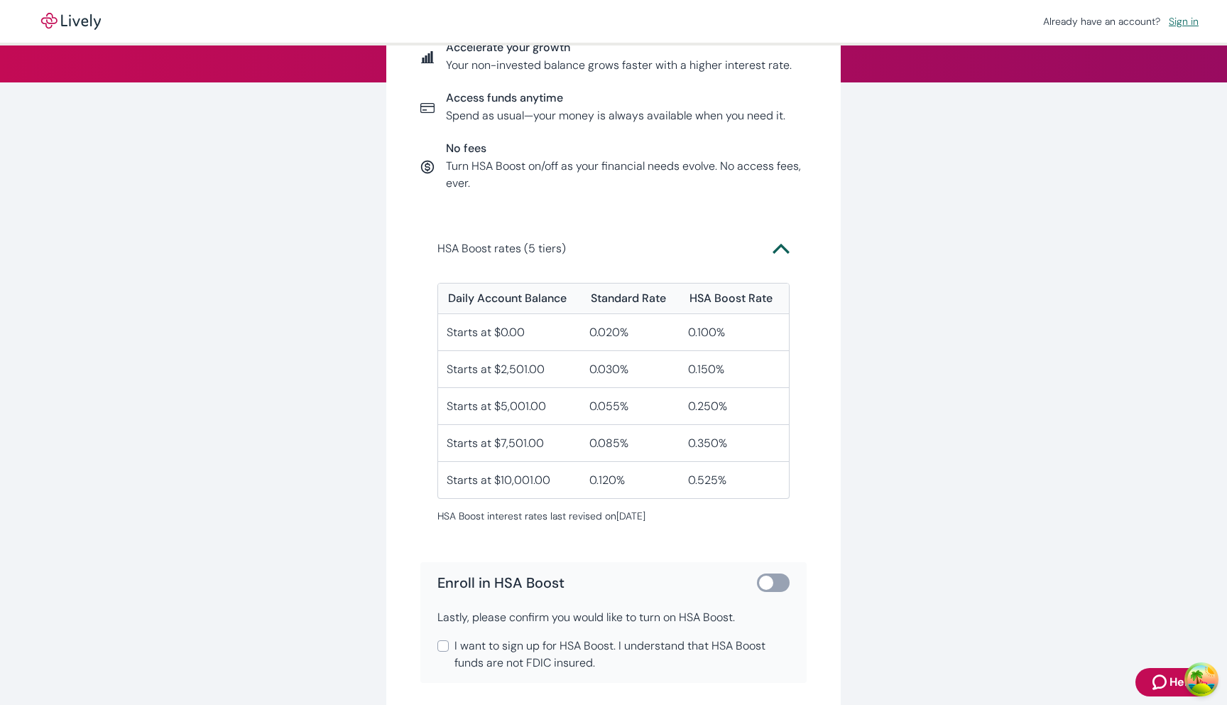
scroll to position [183, 0]
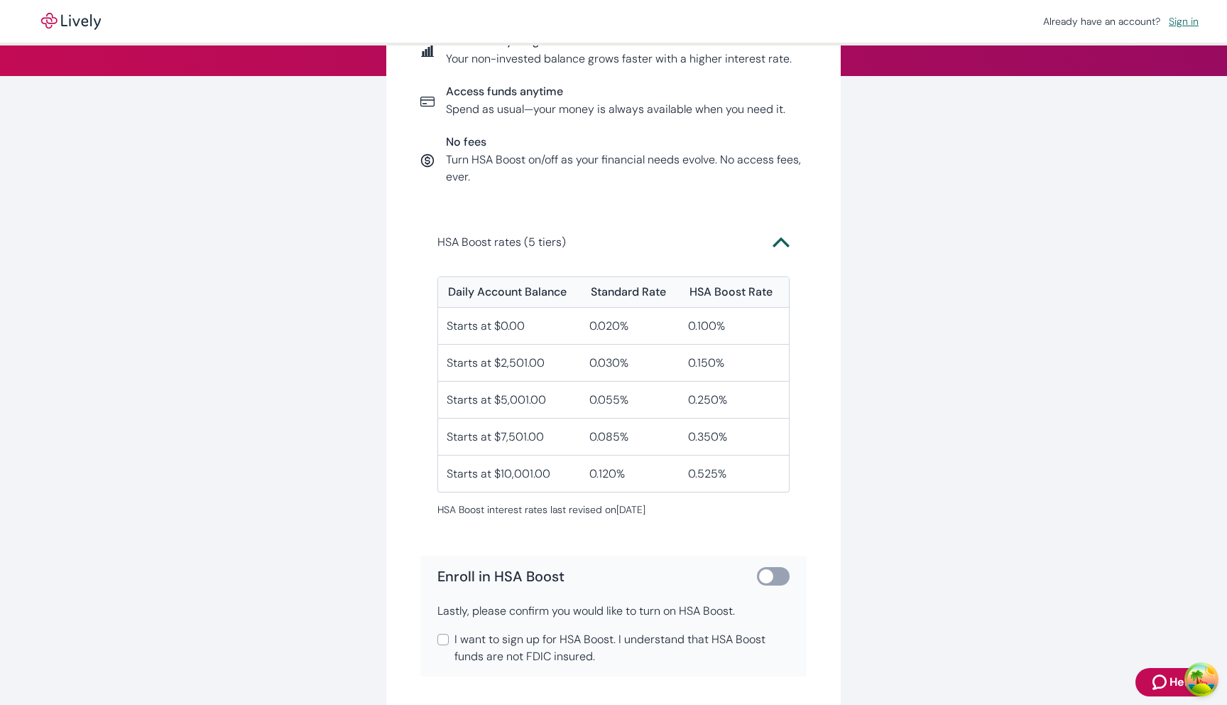
click at [781, 244] on icon "Chevron icon" at bounding box center [781, 242] width 17 height 17
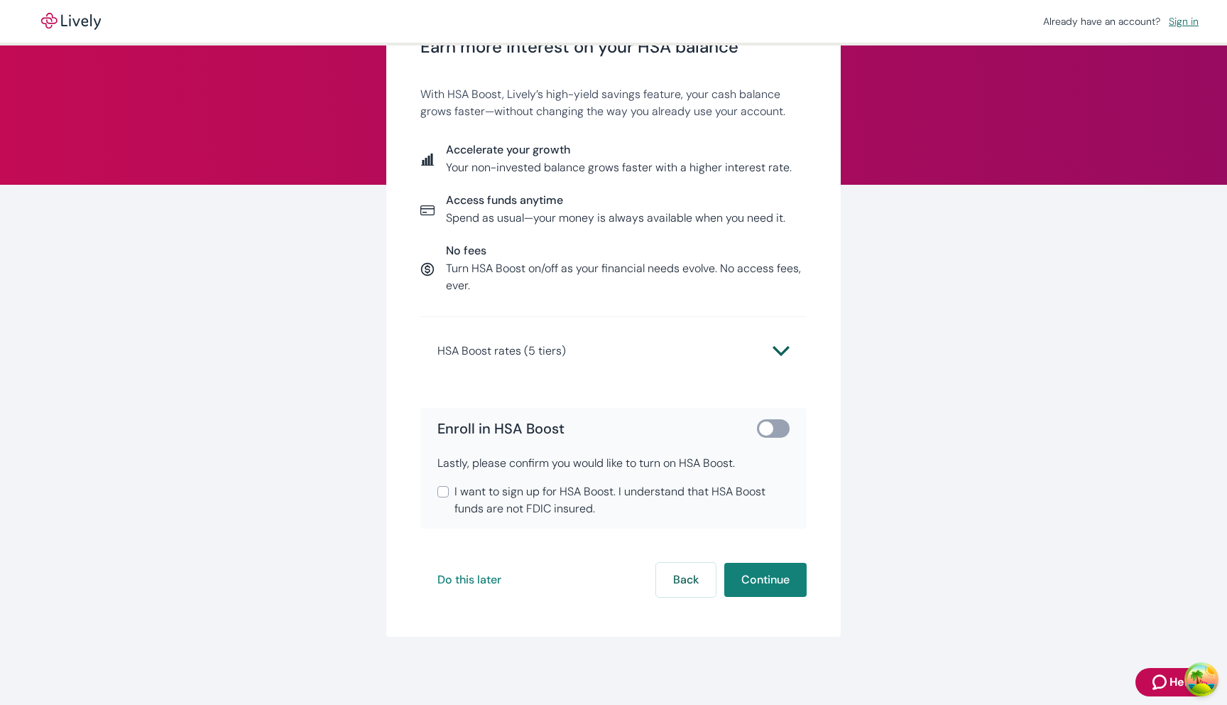
scroll to position [74, 0]
click at [760, 584] on button "Continue" at bounding box center [765, 580] width 82 height 34
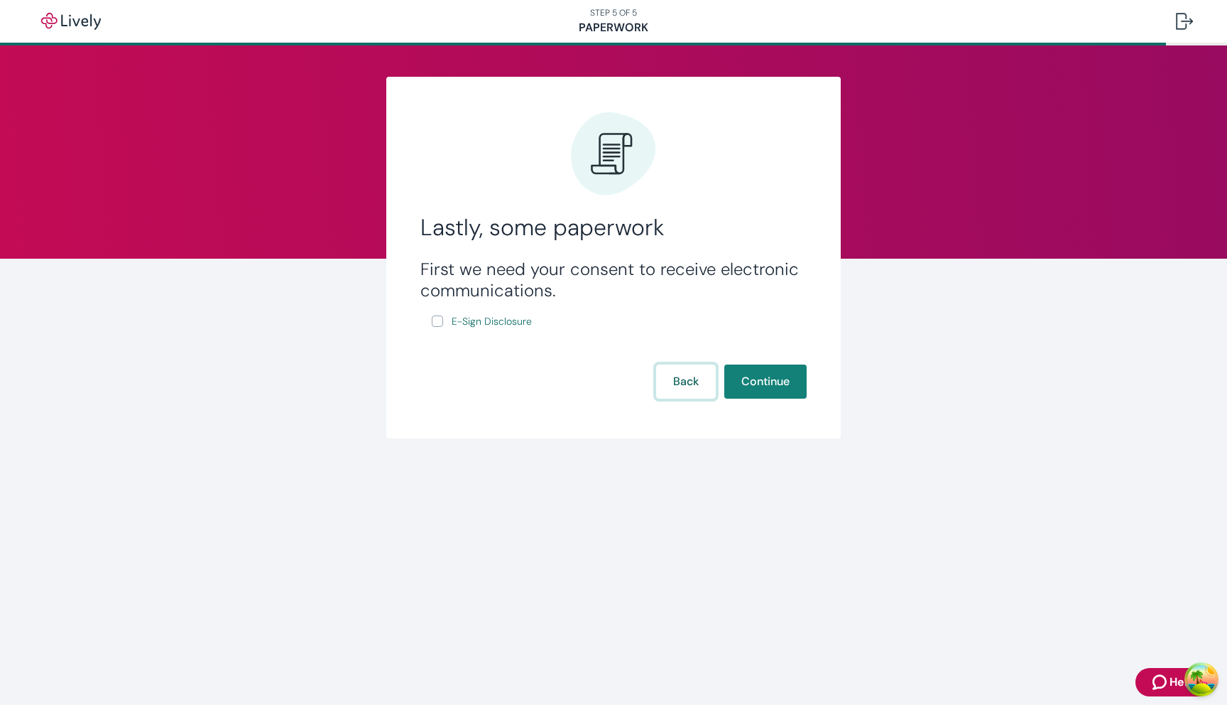
click at [683, 374] on button "Back" at bounding box center [686, 381] width 60 height 34
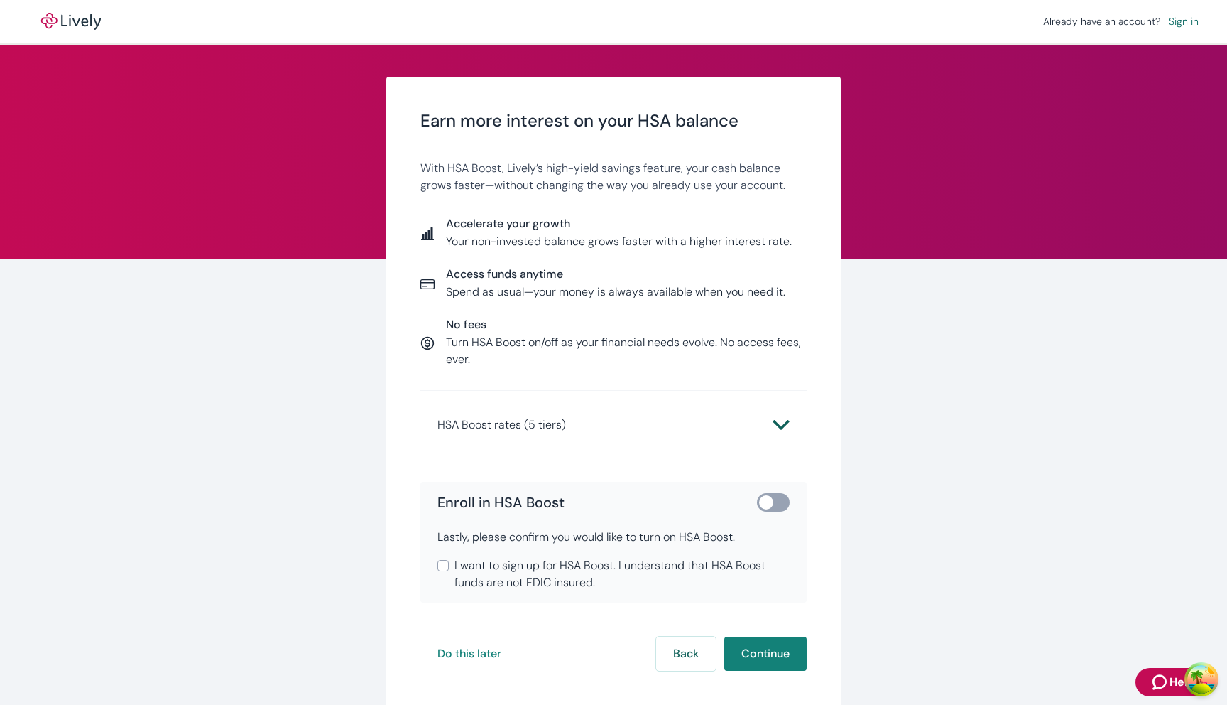
click at [778, 505] on input "checkbox" at bounding box center [766, 502] width 43 height 14
checkbox input "true"
click at [767, 656] on button "Continue" at bounding box center [765, 653] width 82 height 34
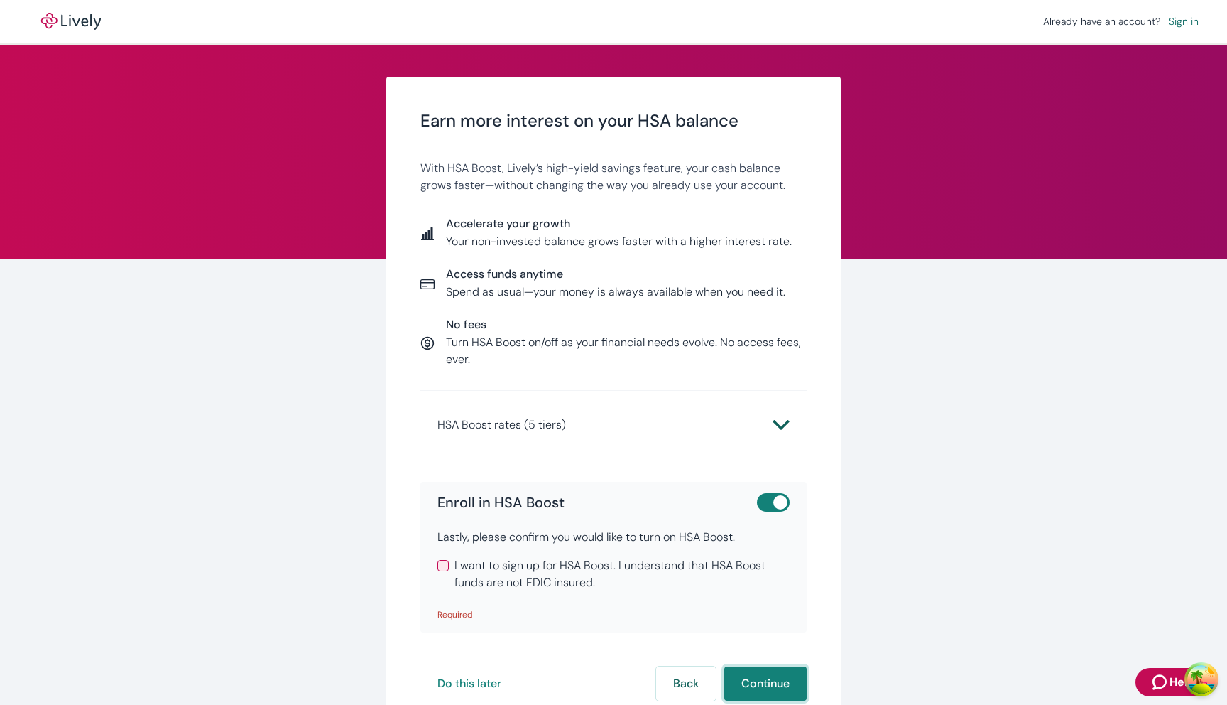
scroll to position [104, 0]
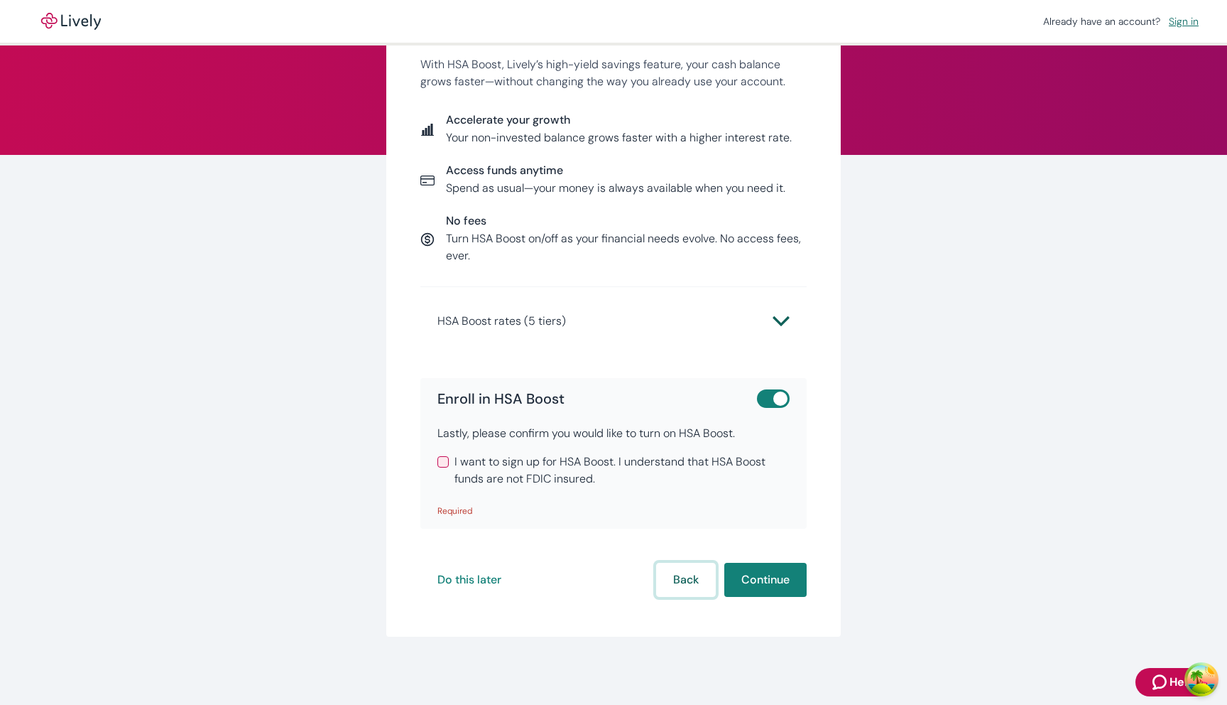
click at [685, 577] on button "Back" at bounding box center [686, 580] width 60 height 34
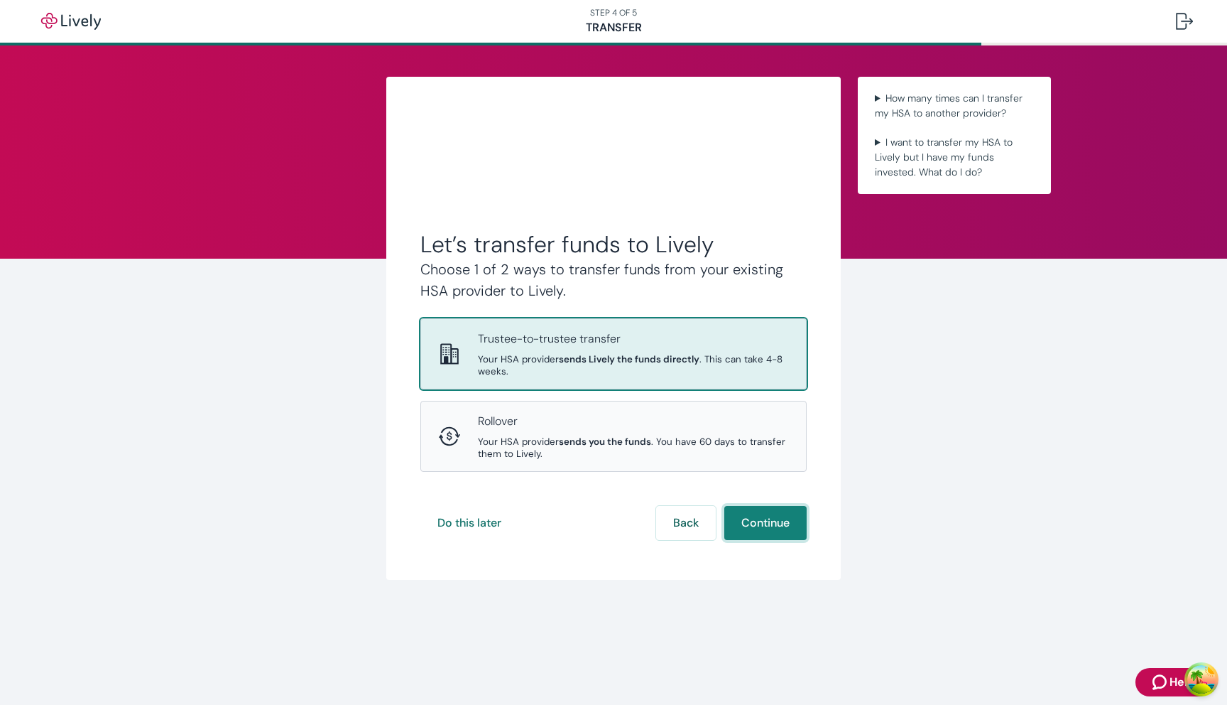
click at [746, 526] on button "Continue" at bounding box center [765, 523] width 82 height 34
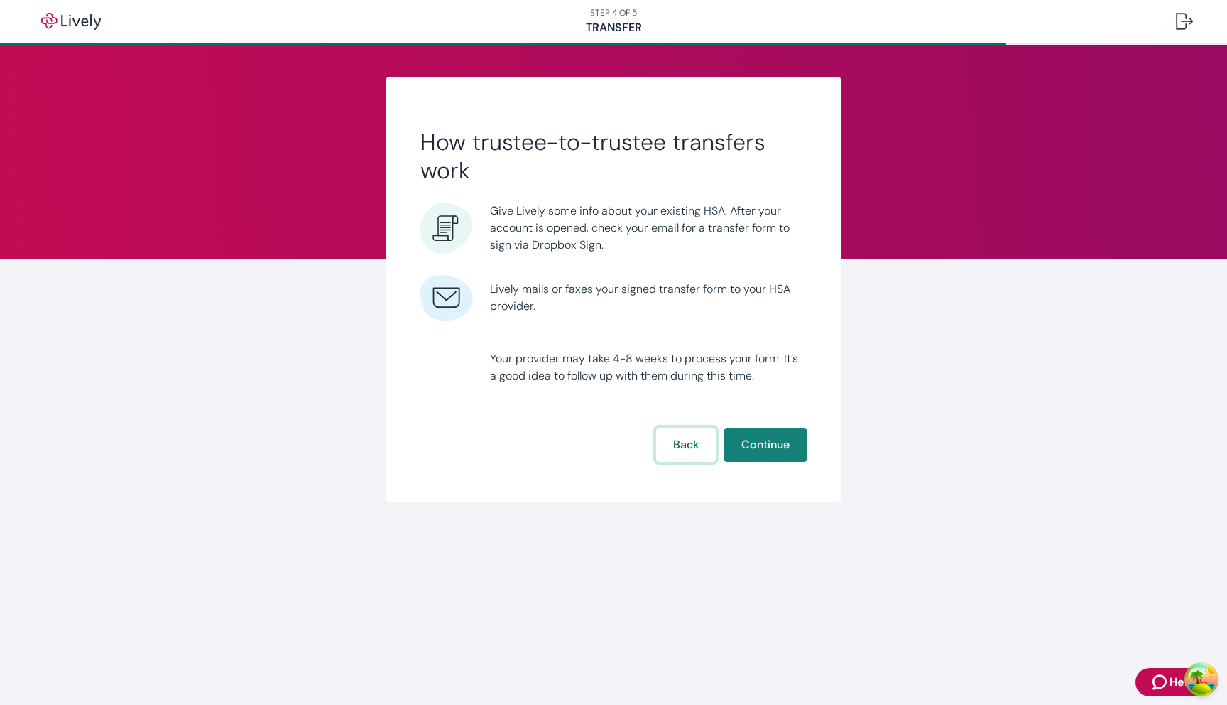
click at [677, 437] on button "Back" at bounding box center [686, 445] width 60 height 34
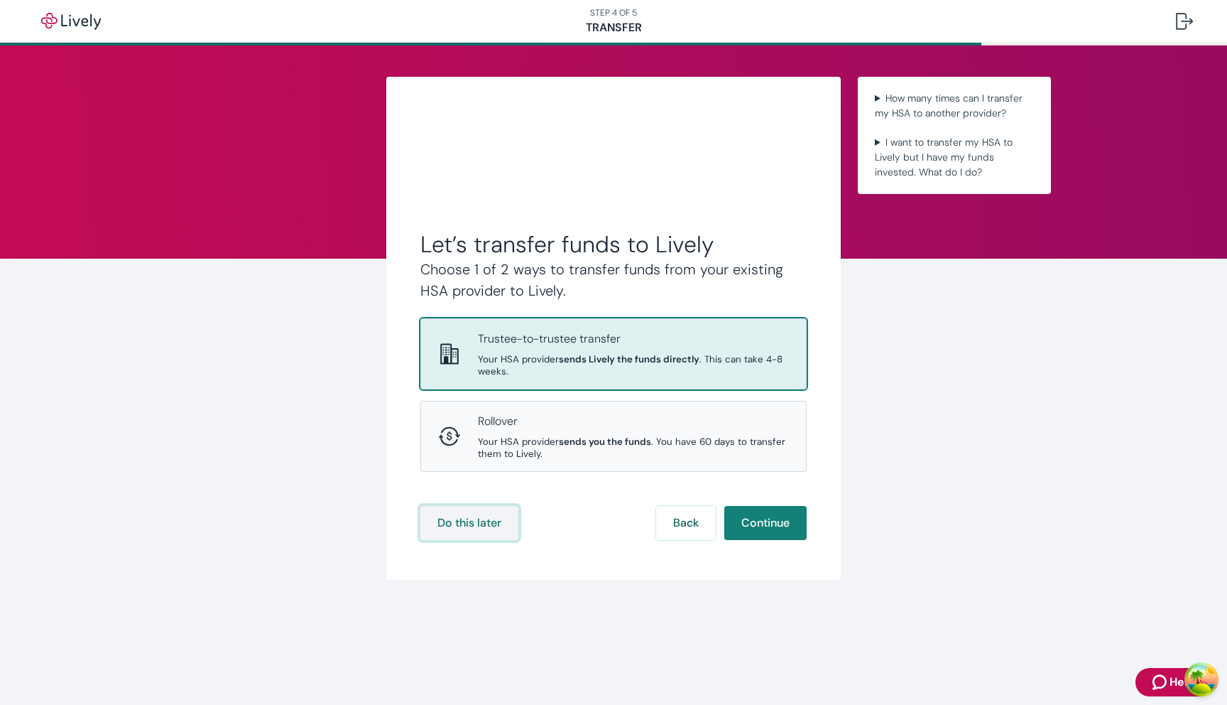
click at [470, 534] on button "Do this later" at bounding box center [469, 523] width 98 height 34
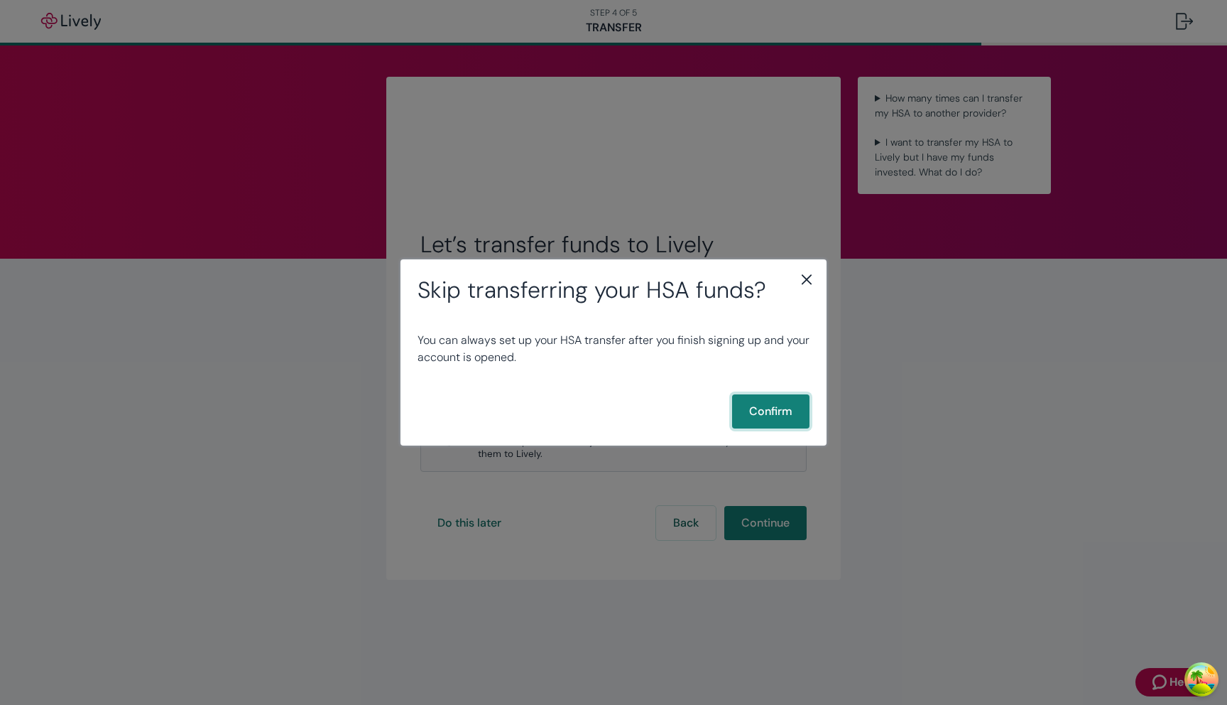
click at [749, 417] on button "Confirm" at bounding box center [770, 411] width 77 height 34
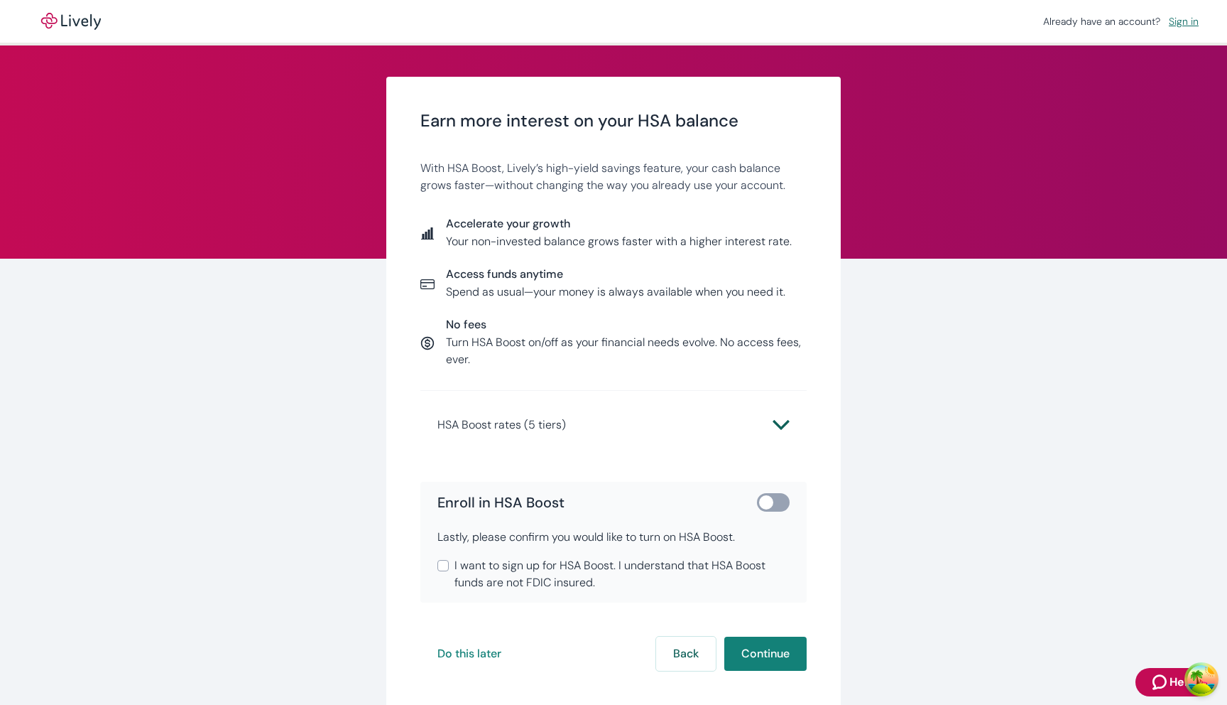
click at [783, 500] on input "checkbox" at bounding box center [766, 502] width 43 height 14
checkbox input "true"
click at [598, 578] on span "I want to sign up for HSA Boost. I understand that HSA Boost funds are not FDIC…" at bounding box center [622, 574] width 335 height 34
click at [449, 571] on input "I want to sign up for HSA Boost. I understand that HSA Boost funds are not FDIC…" at bounding box center [443, 565] width 11 height 11
checkbox input "true"
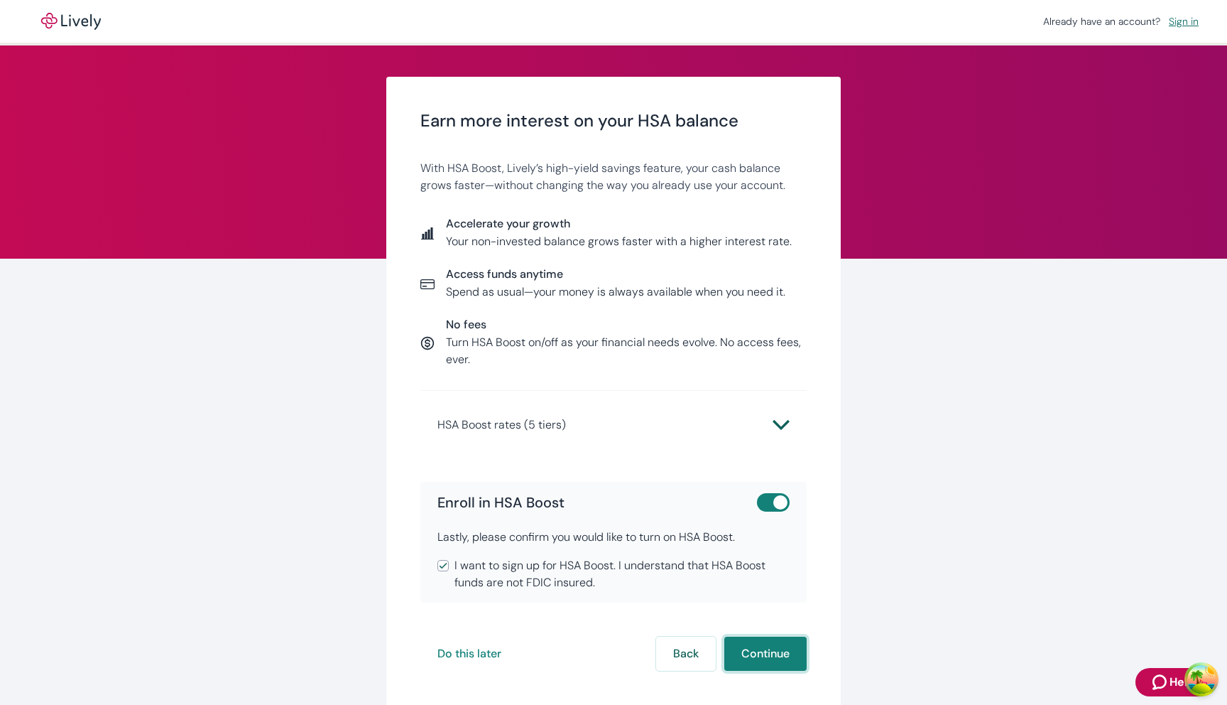
click at [744, 642] on button "Continue" at bounding box center [765, 653] width 82 height 34
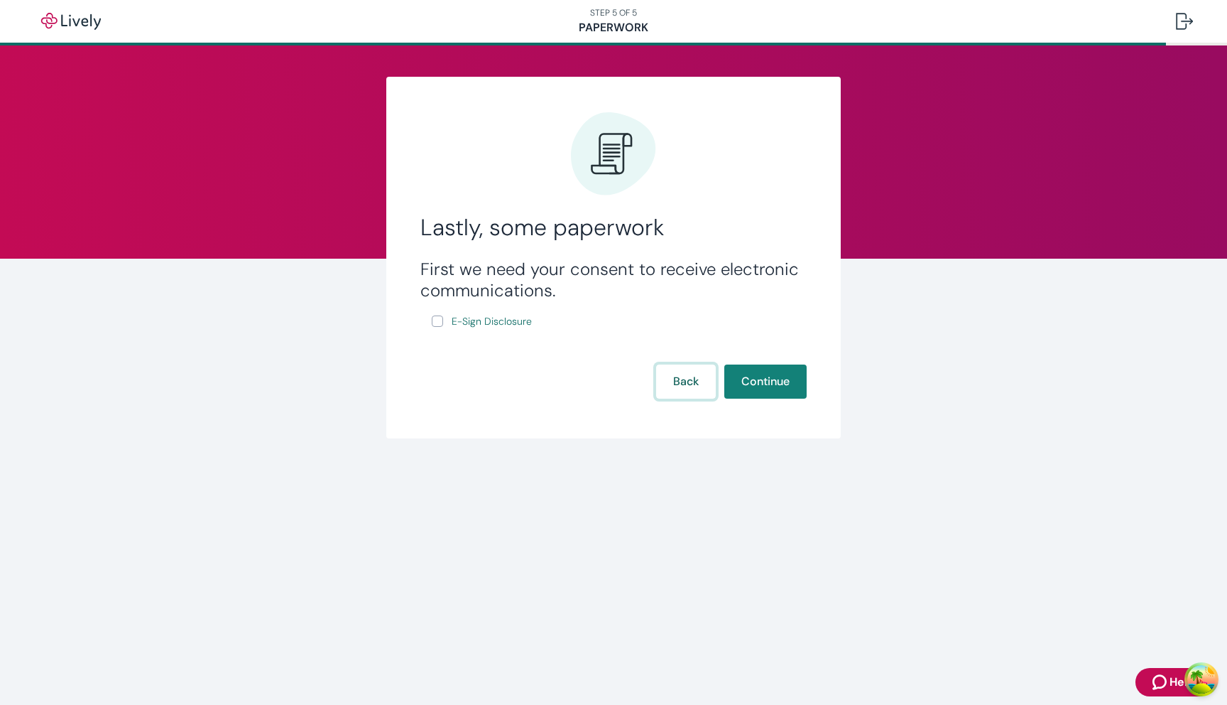
click at [688, 366] on button "Back" at bounding box center [686, 381] width 60 height 34
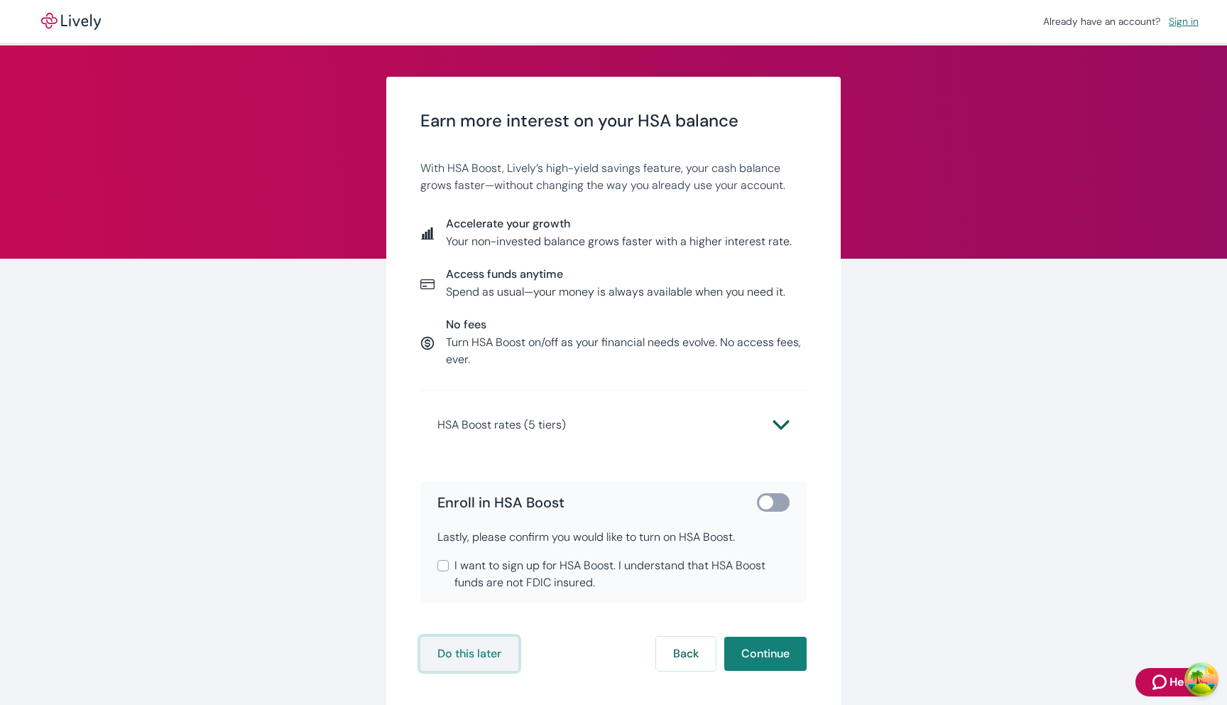
click at [472, 656] on button "Do this later" at bounding box center [469, 653] width 98 height 34
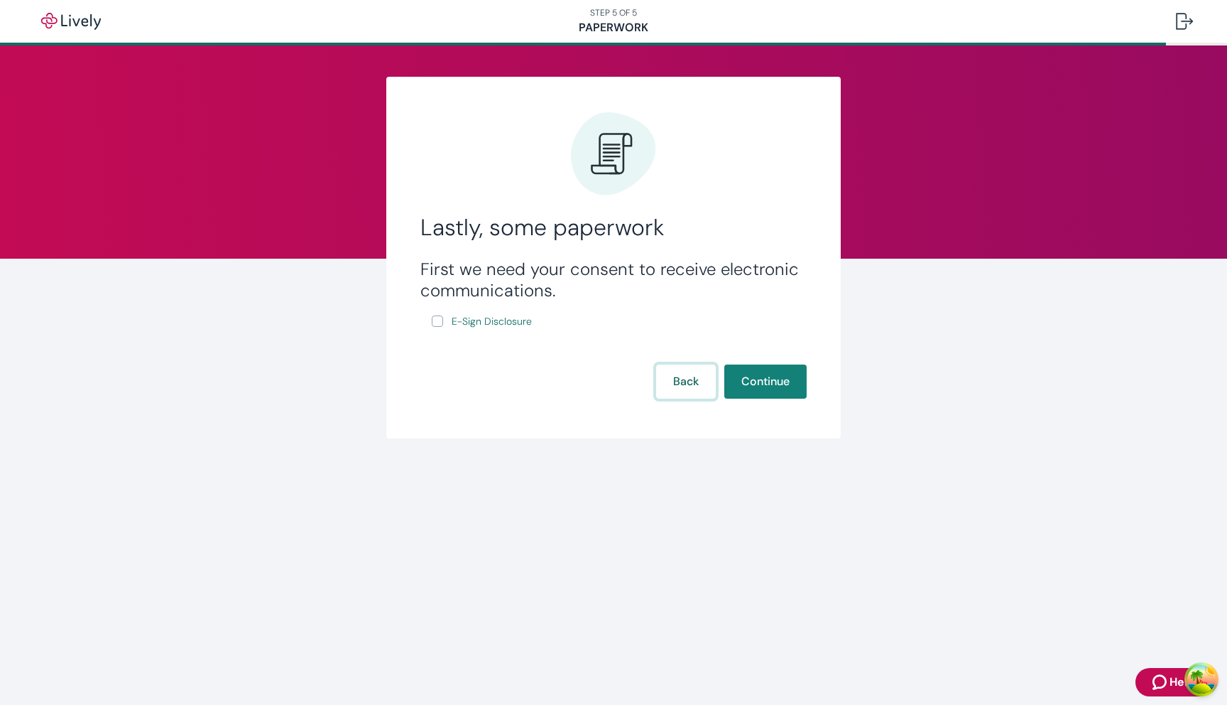
click at [697, 379] on button "Back" at bounding box center [686, 381] width 60 height 34
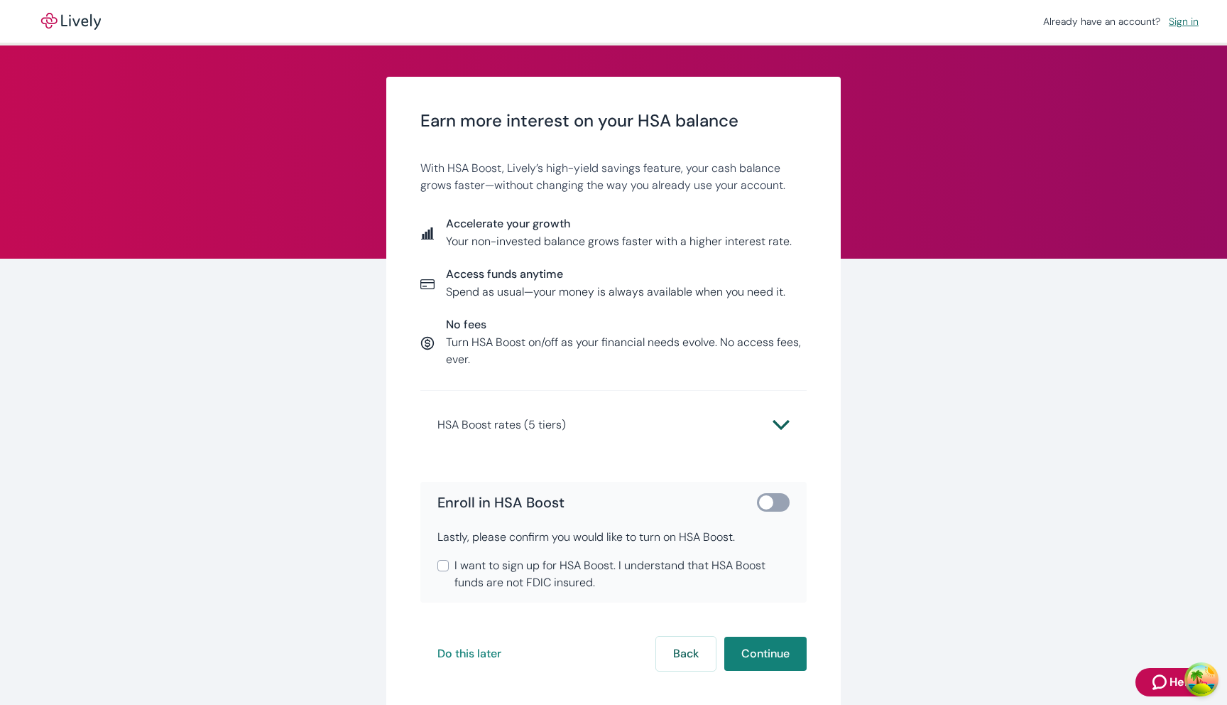
scroll to position [74, 0]
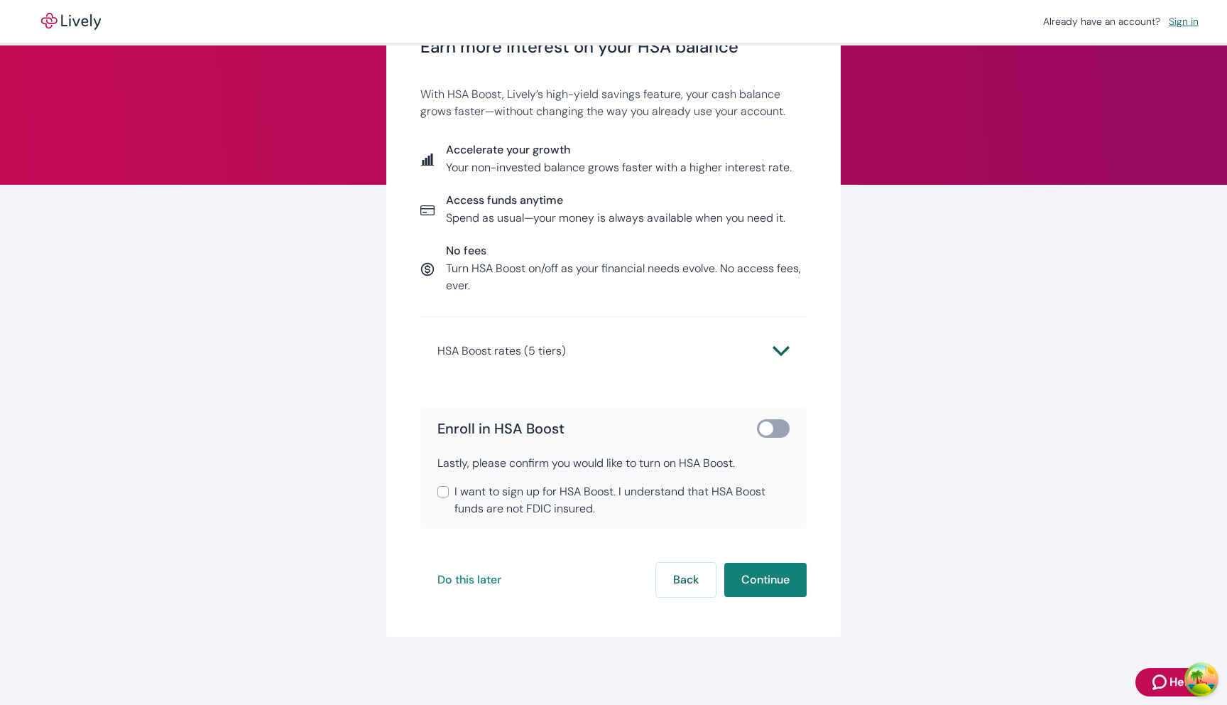
click at [785, 421] on input "checkbox" at bounding box center [766, 428] width 43 height 14
checkbox input "true"
click at [729, 476] on div "Enroll in HSA Boost Lastly, please confirm you would like to turn on HSA Boost.…" at bounding box center [613, 468] width 386 height 121
click at [726, 499] on span "I want to sign up for HSA Boost. I understand that HSA Boost funds are not FDIC…" at bounding box center [622, 500] width 335 height 34
click at [449, 497] on input "I want to sign up for HSA Boost. I understand that HSA Boost funds are not FDIC…" at bounding box center [443, 491] width 11 height 11
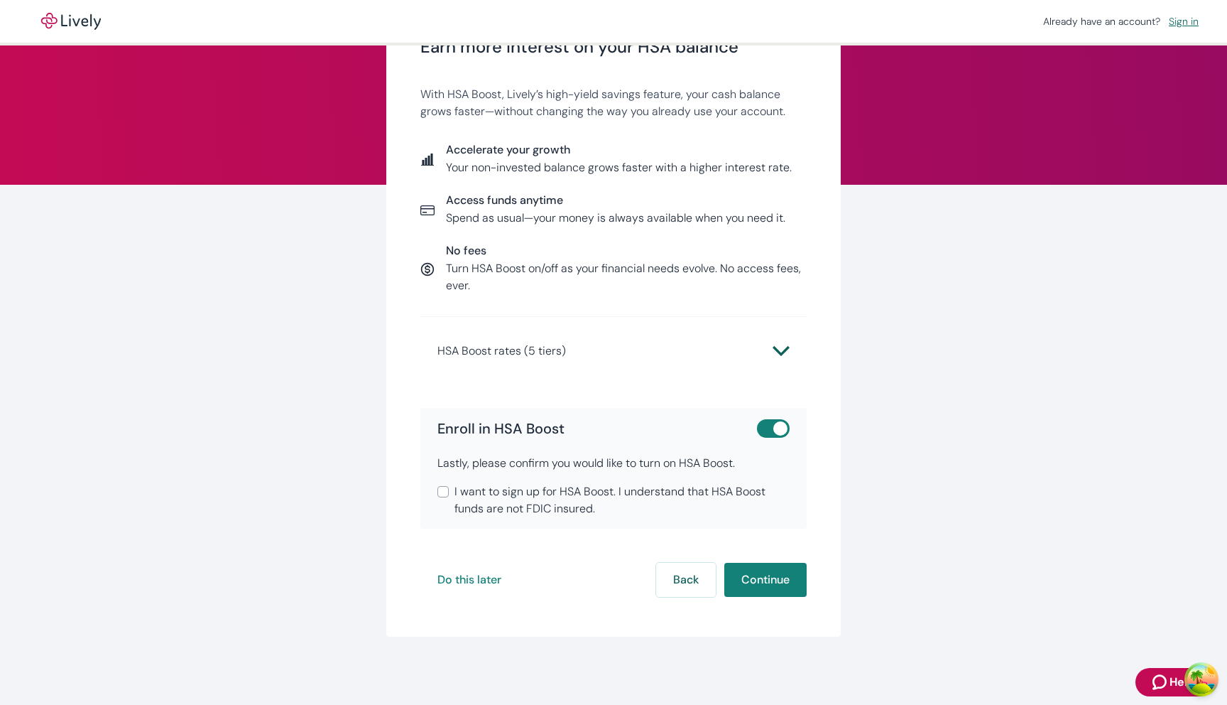
checkbox input "true"
click at [753, 570] on button "Continue" at bounding box center [765, 580] width 82 height 34
